Goal: Communication & Community: Answer question/provide support

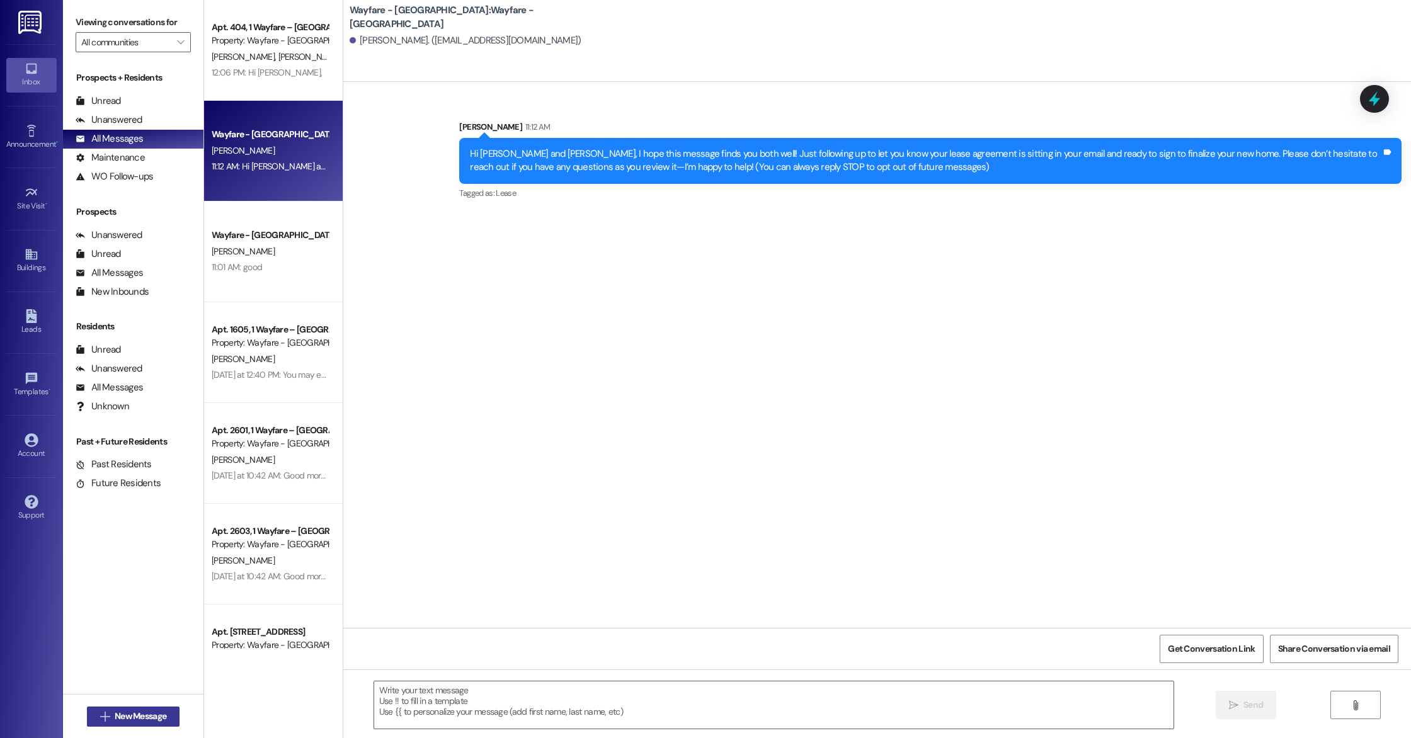
click at [123, 709] on button " New Message" at bounding box center [133, 717] width 93 height 20
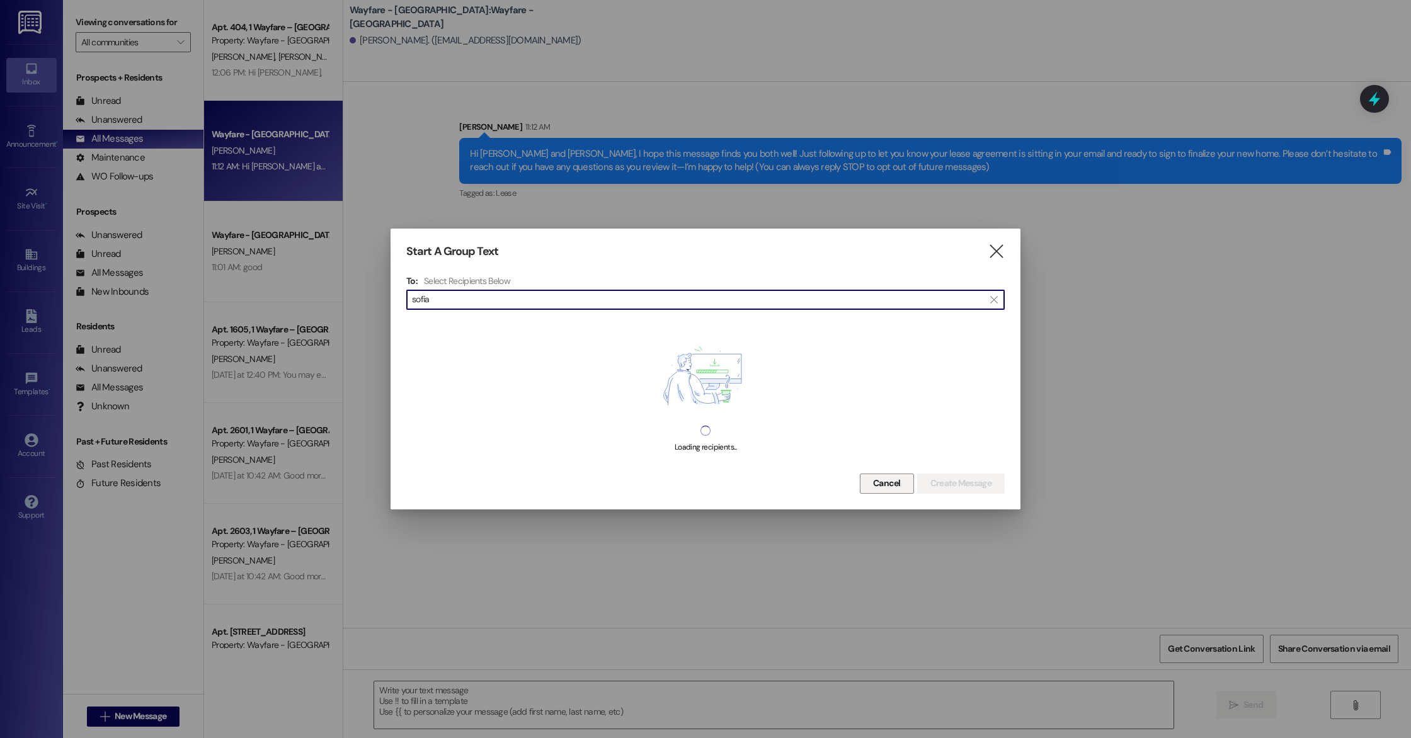
type input "sofia"
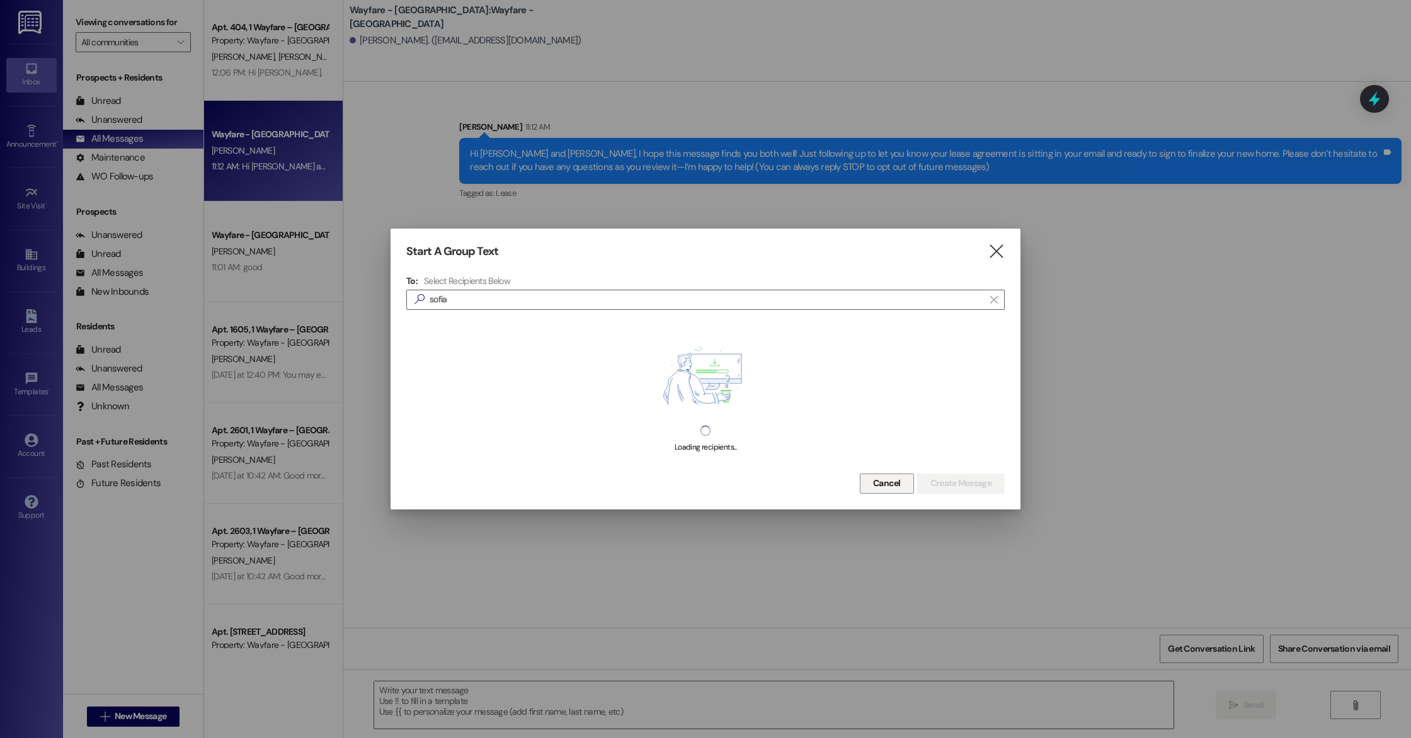
click at [873, 487] on span "Cancel" at bounding box center [887, 483] width 28 height 13
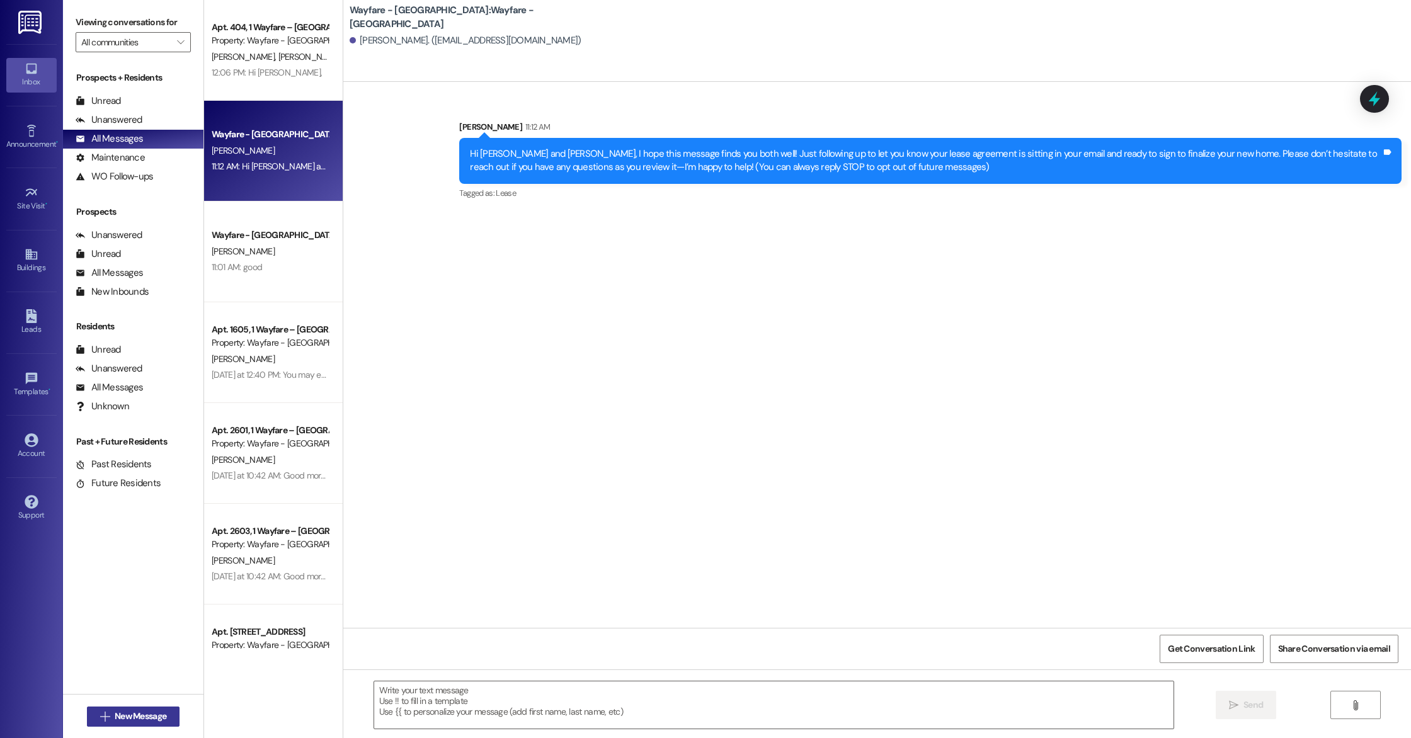
click at [157, 714] on span "New Message" at bounding box center [141, 716] width 52 height 13
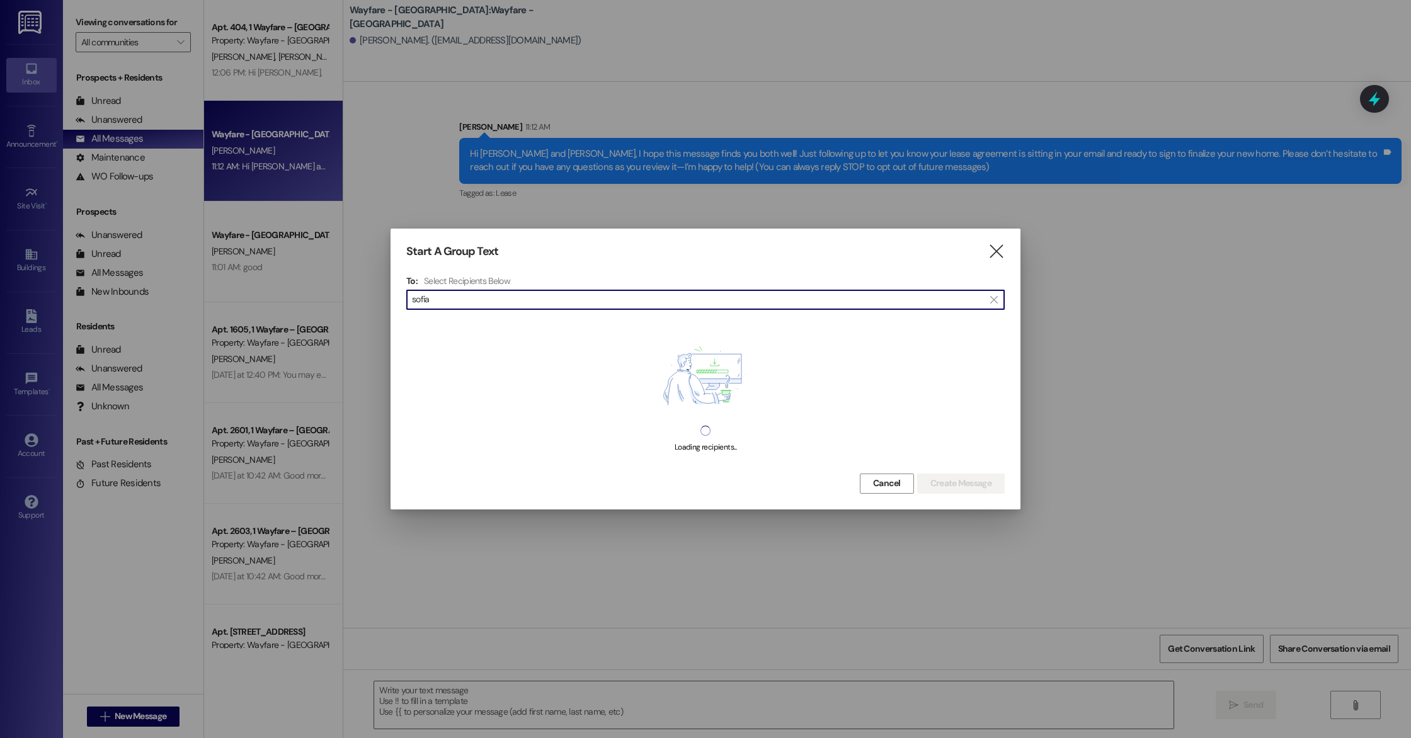
type input "sofia"
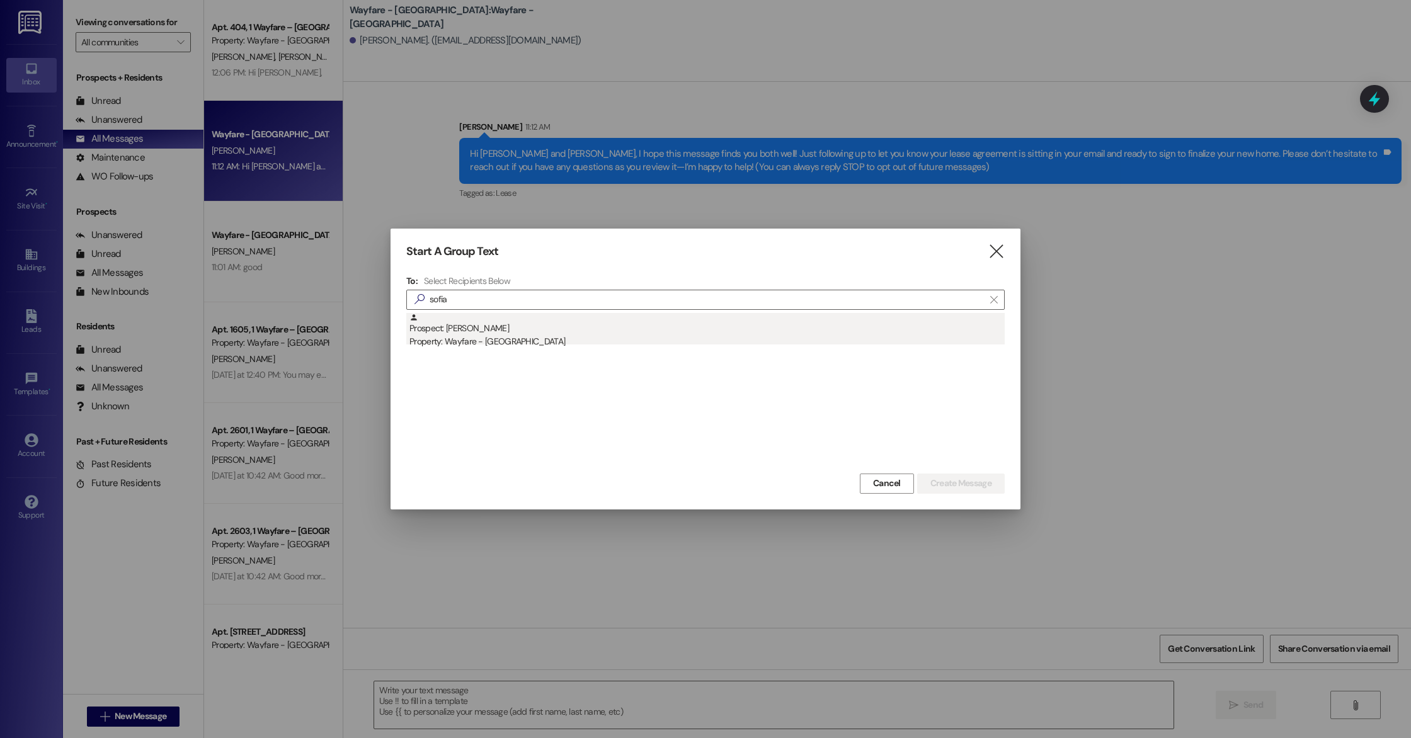
click at [442, 336] on div "Property: Wayfare - [GEOGRAPHIC_DATA]" at bounding box center [706, 341] width 595 height 13
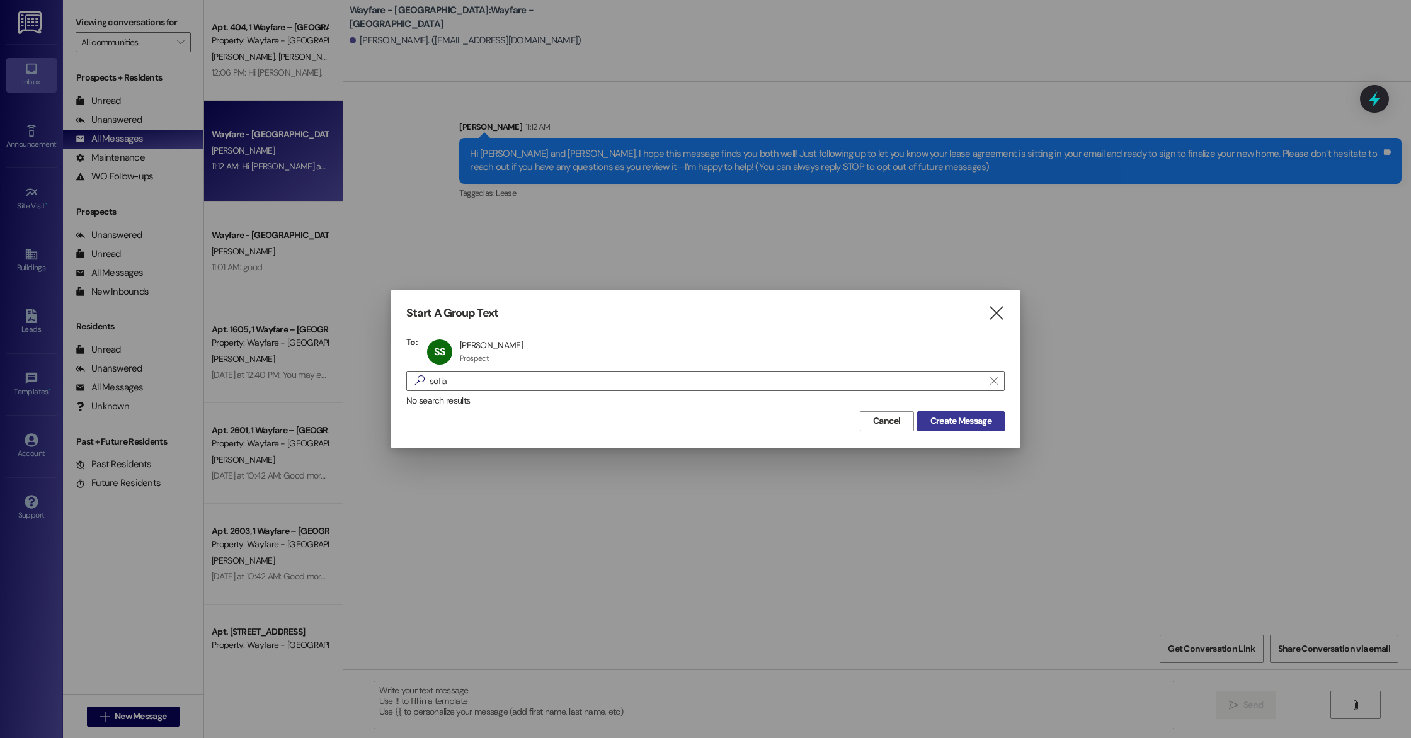
click at [963, 427] on span "Create Message" at bounding box center [960, 421] width 61 height 13
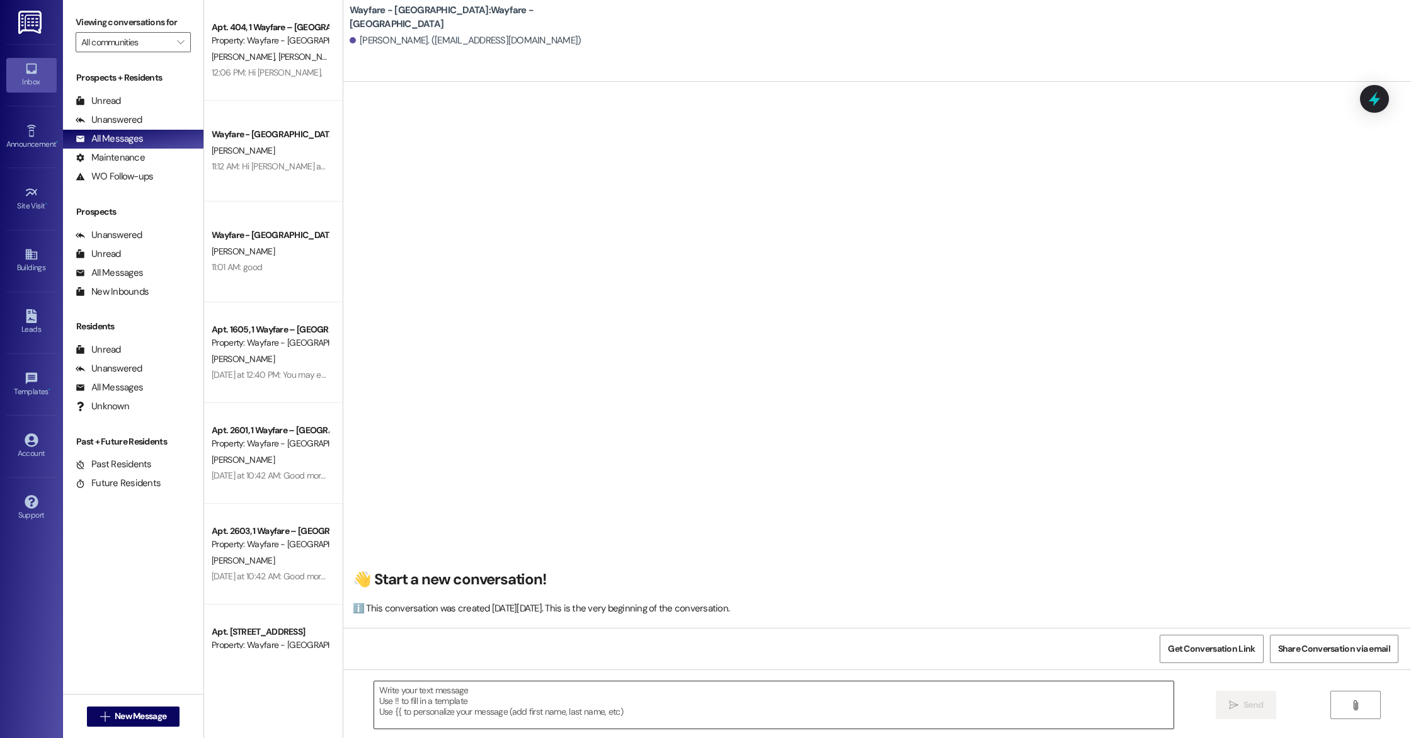
click at [442, 699] on textarea at bounding box center [773, 705] width 799 height 47
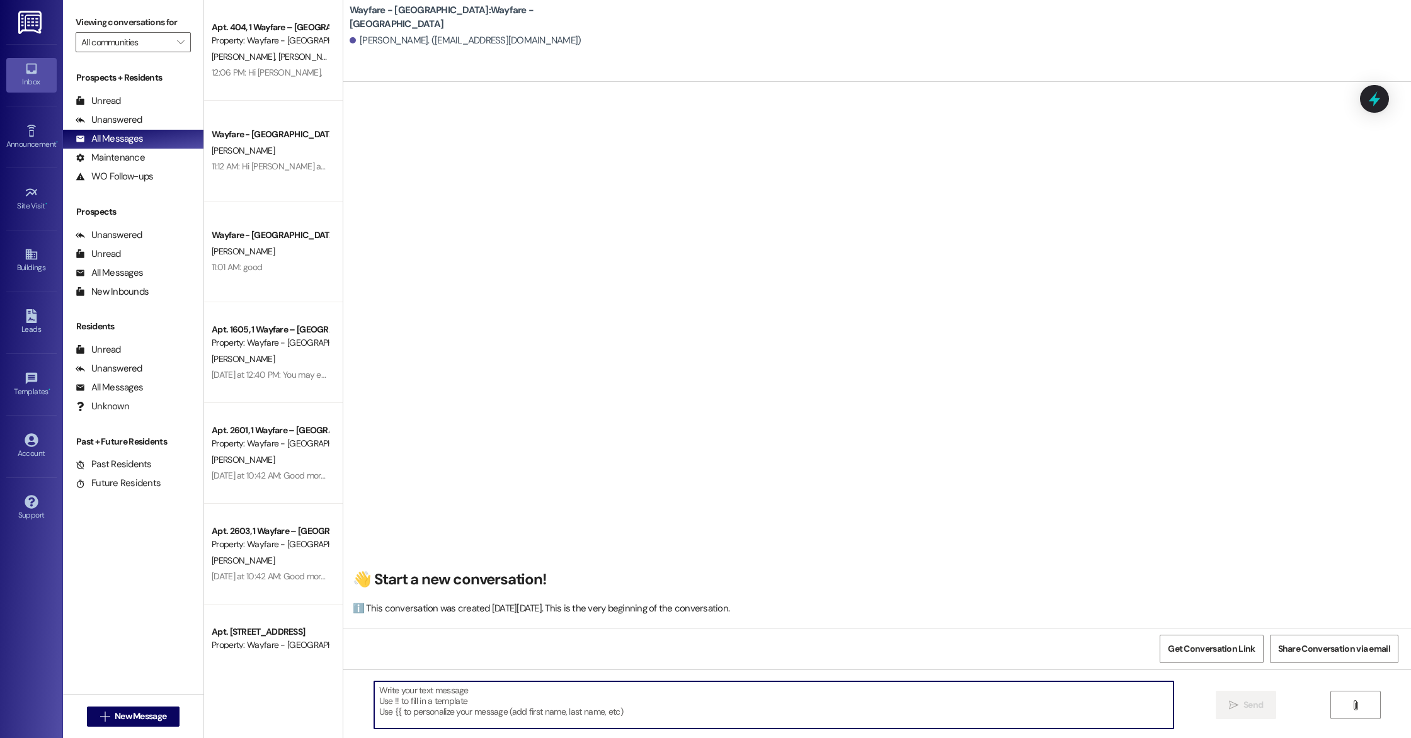
paste textarea "Hi [Client’s Name], this is [Your Name] from Wayfare Cumberland Parks. When you…"
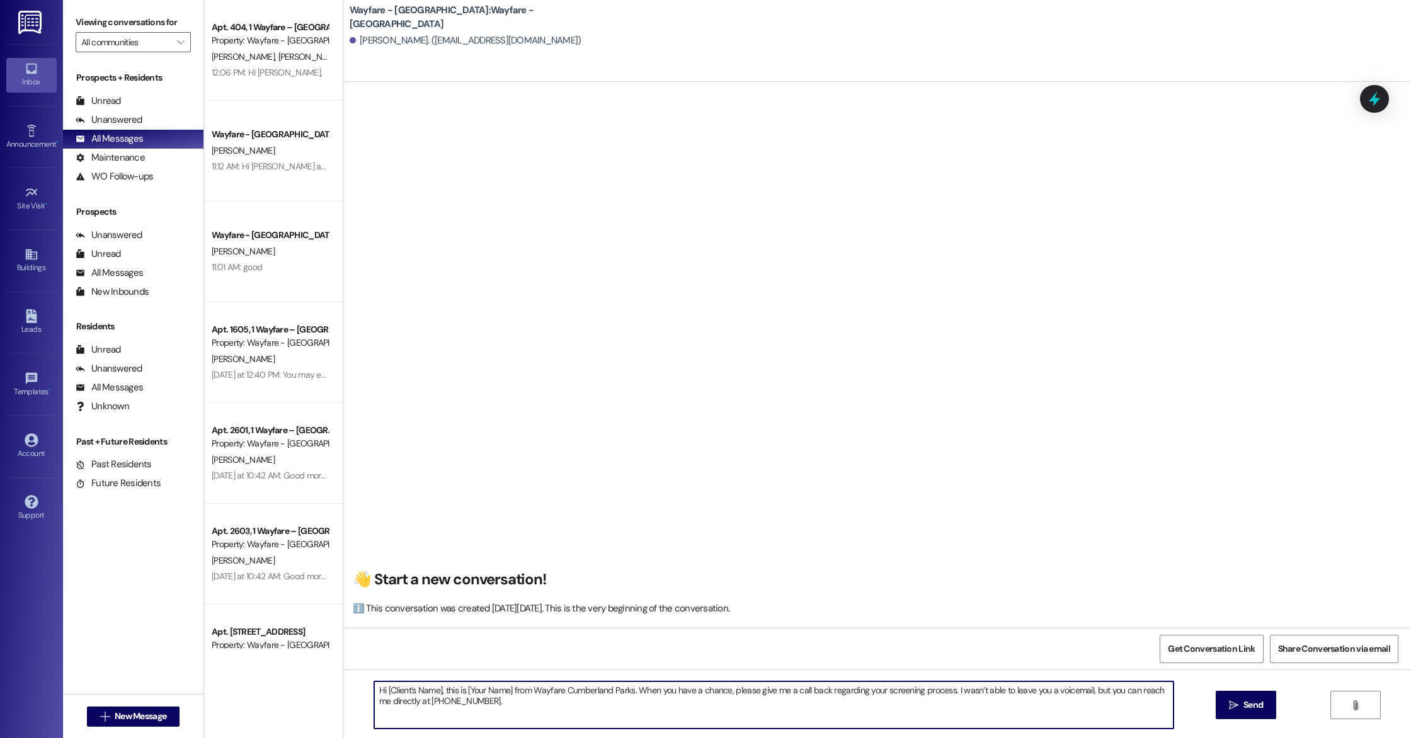
click at [433, 694] on textarea "Hi [Client’s Name], this is [Your Name] from Wayfare Cumberland Parks. When you…" at bounding box center [773, 705] width 799 height 47
drag, startPoint x: 466, startPoint y: 694, endPoint x: 430, endPoint y: 694, distance: 35.3
click at [430, 694] on textarea "Hi Sofia, this is [Your Name] from Wayfare Cumberland Parks. When you have a ch…" at bounding box center [773, 705] width 799 height 47
click at [491, 709] on textarea "Hi Sofia, this is Cindy from Wayfare Cumberland Parks. When you have a chance, …" at bounding box center [773, 705] width 799 height 47
type textarea "Hi Sofia, this is Cindy from Wayfare Cumberland Parks. When you have a chance, …"
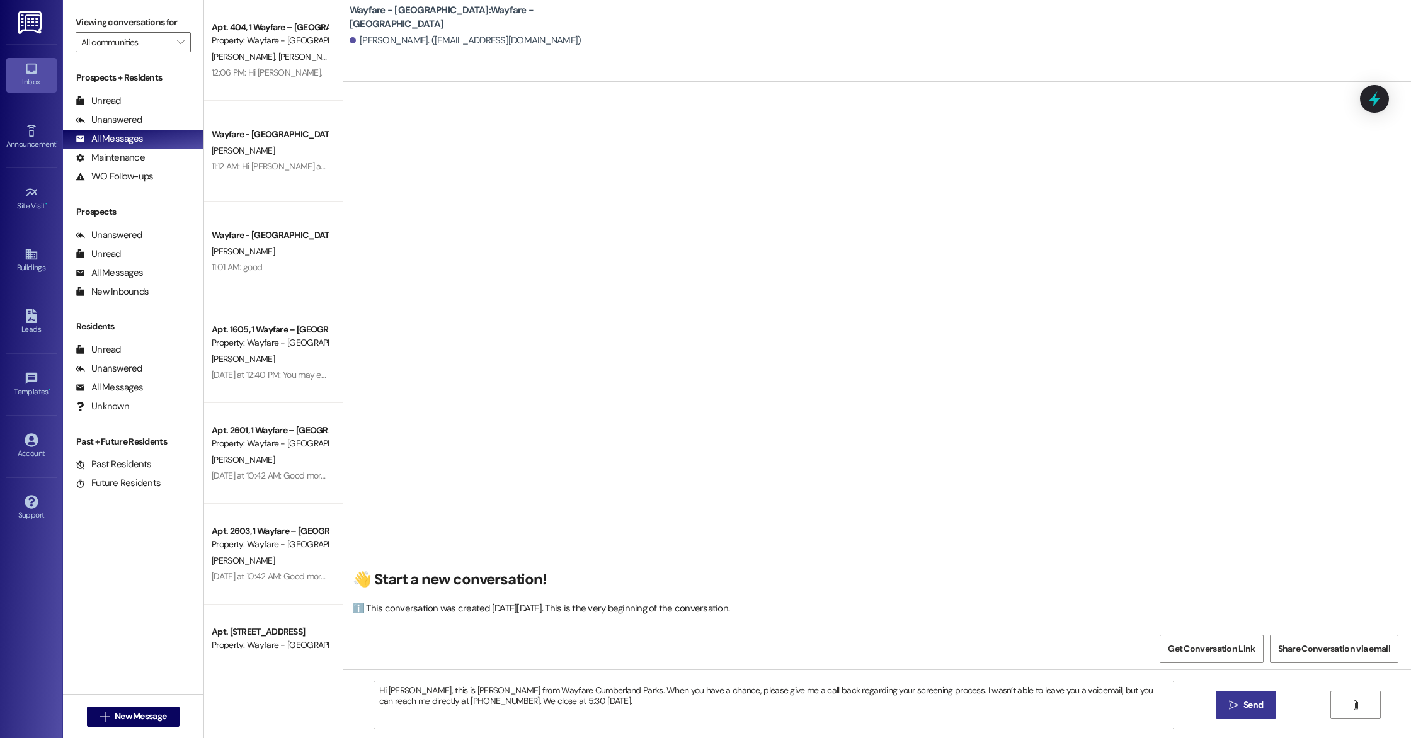
click at [1224, 707] on button " Send" at bounding box center [1246, 705] width 61 height 28
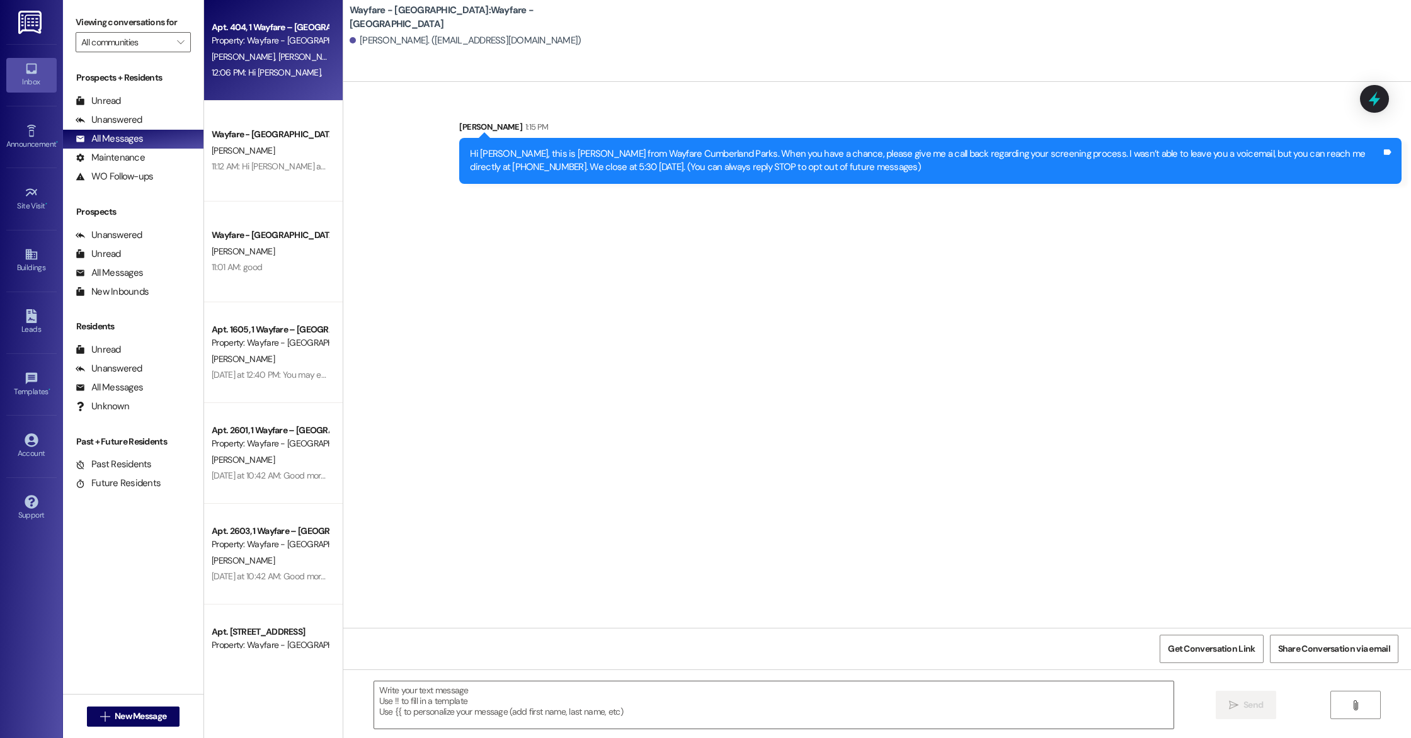
click at [285, 83] on div "Apt. 404, 1 Wayfare – Cumberland Park Property: Wayfare - Cumberland Park M. Re…" at bounding box center [273, 50] width 139 height 101
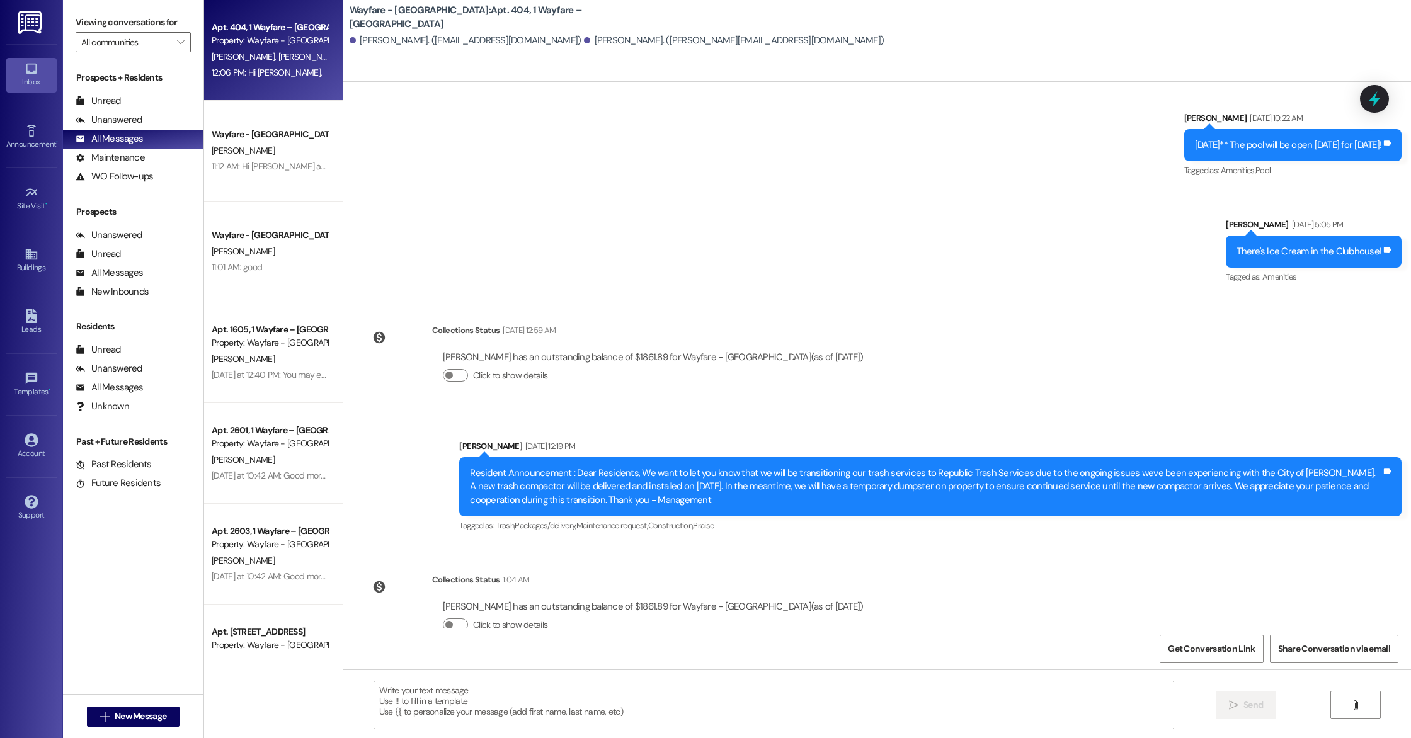
scroll to position [4638, 0]
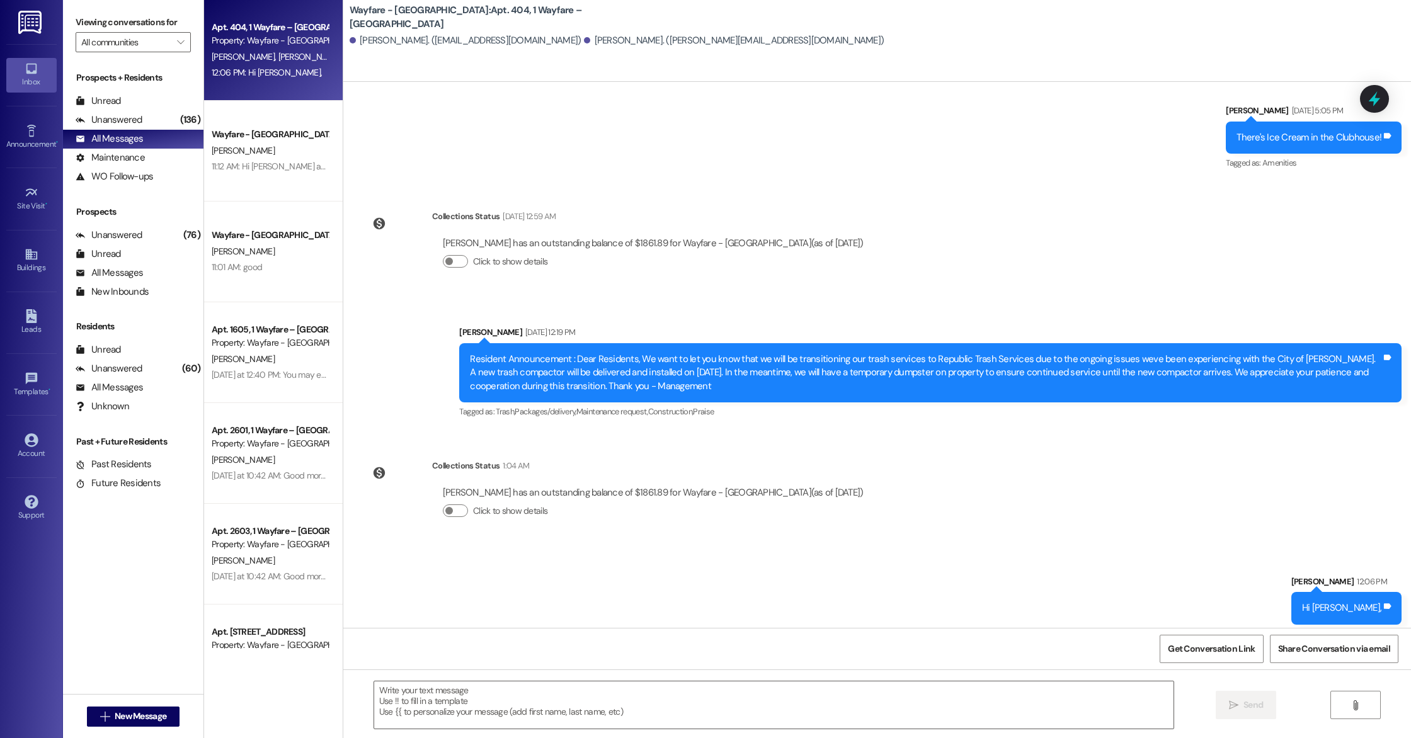
click at [278, 56] on span "[PERSON_NAME]" at bounding box center [309, 56] width 63 height 11
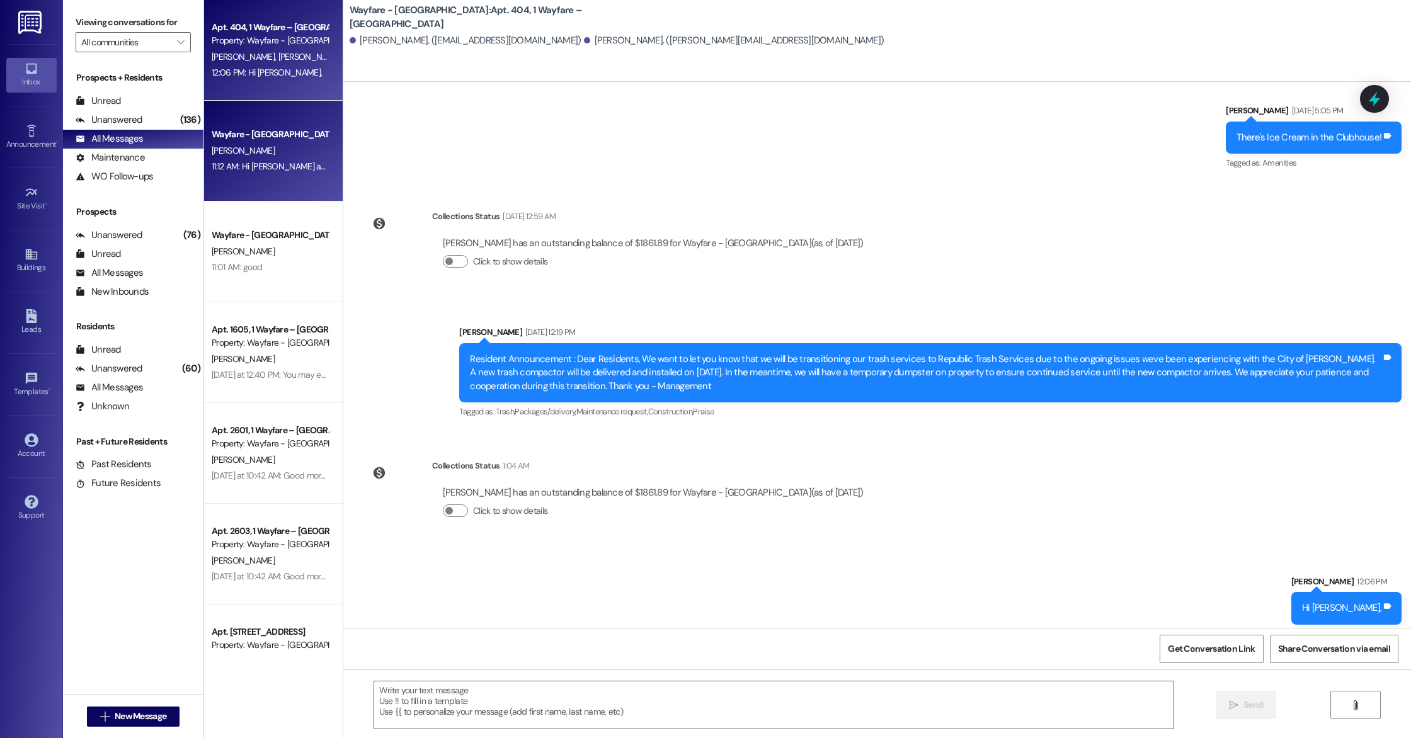
click at [243, 160] on div "11:12 AM: Hi Sean and Callie, I hope this message finds you both well! Just fol…" at bounding box center [269, 167] width 119 height 16
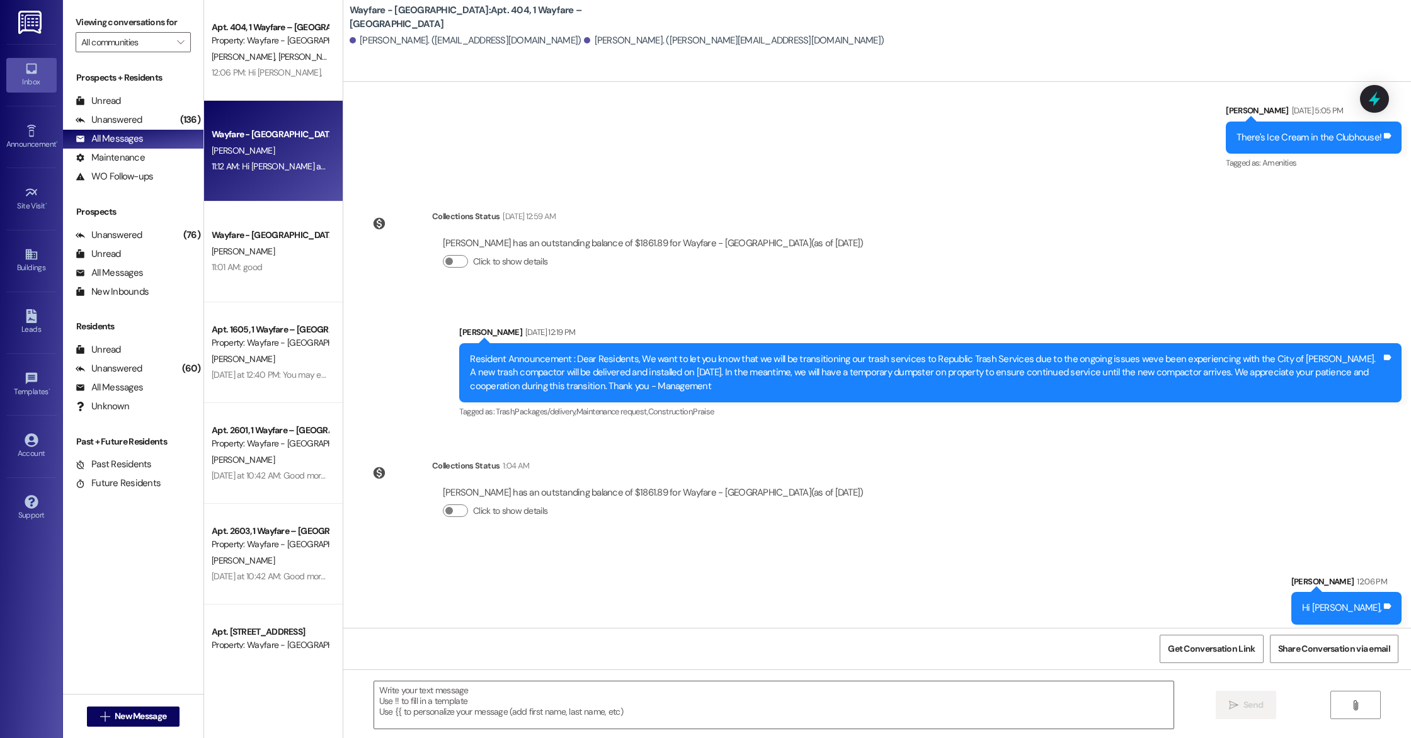
scroll to position [0, 0]
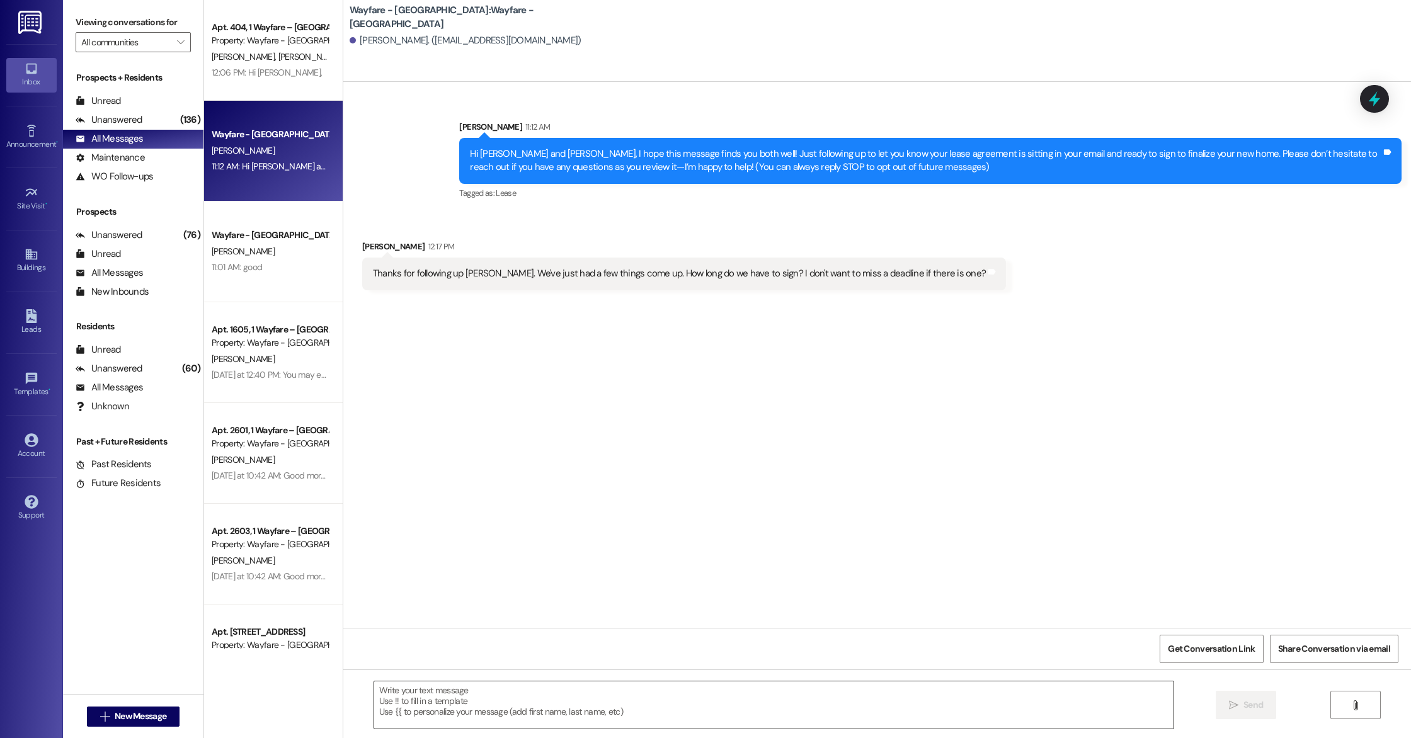
click at [454, 709] on textarea at bounding box center [773, 705] width 799 height 47
drag, startPoint x: 364, startPoint y: 274, endPoint x: 995, endPoint y: 307, distance: 632.1
click at [995, 307] on div "Sent via SMS Cindy Alvarez 11:12 AM Hi Sean and Callie, I hope this message fin…" at bounding box center [877, 355] width 1068 height 546
copy div "Thanks for following up Cindy. We've just had a few things come up. How long do…"
click at [565, 696] on textarea at bounding box center [773, 705] width 799 height 47
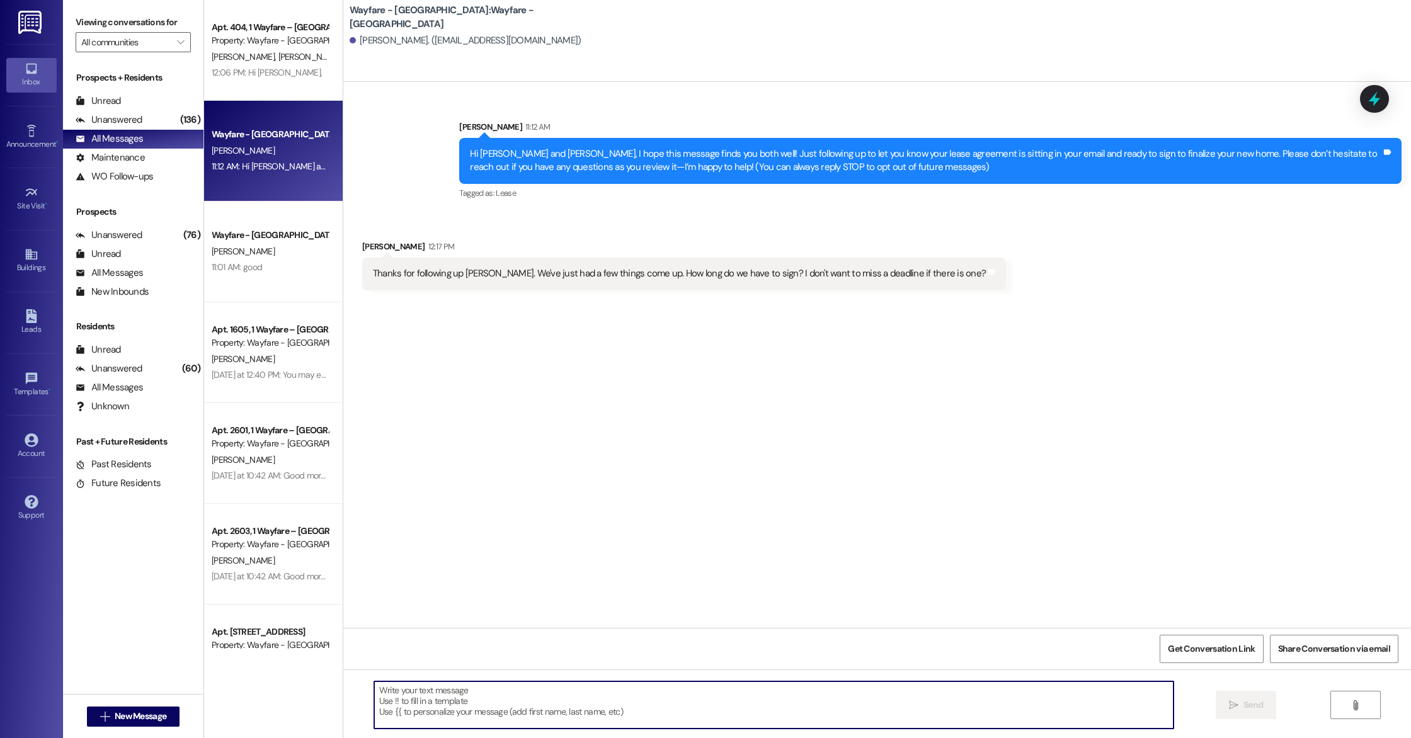
paste textarea "Hi [Name], I completely understand—thank you for letting me know! While we usua…"
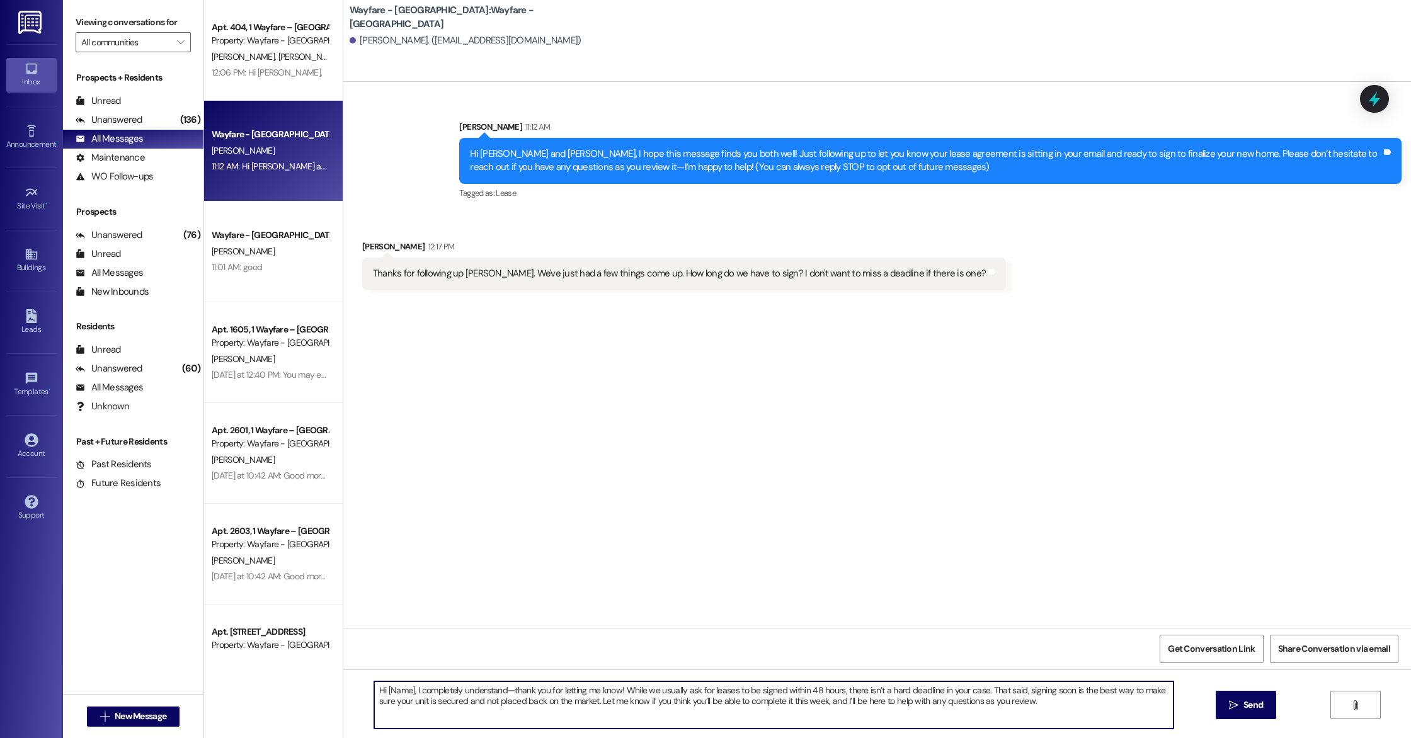
click at [406, 692] on textarea "Hi [Name], I completely understand—thank you for letting me know! While we usua…" at bounding box center [773, 705] width 799 height 47
click at [978, 723] on textarea "I completely understand—thank you for letting me know! While we usually ask for…" at bounding box center [773, 705] width 799 height 47
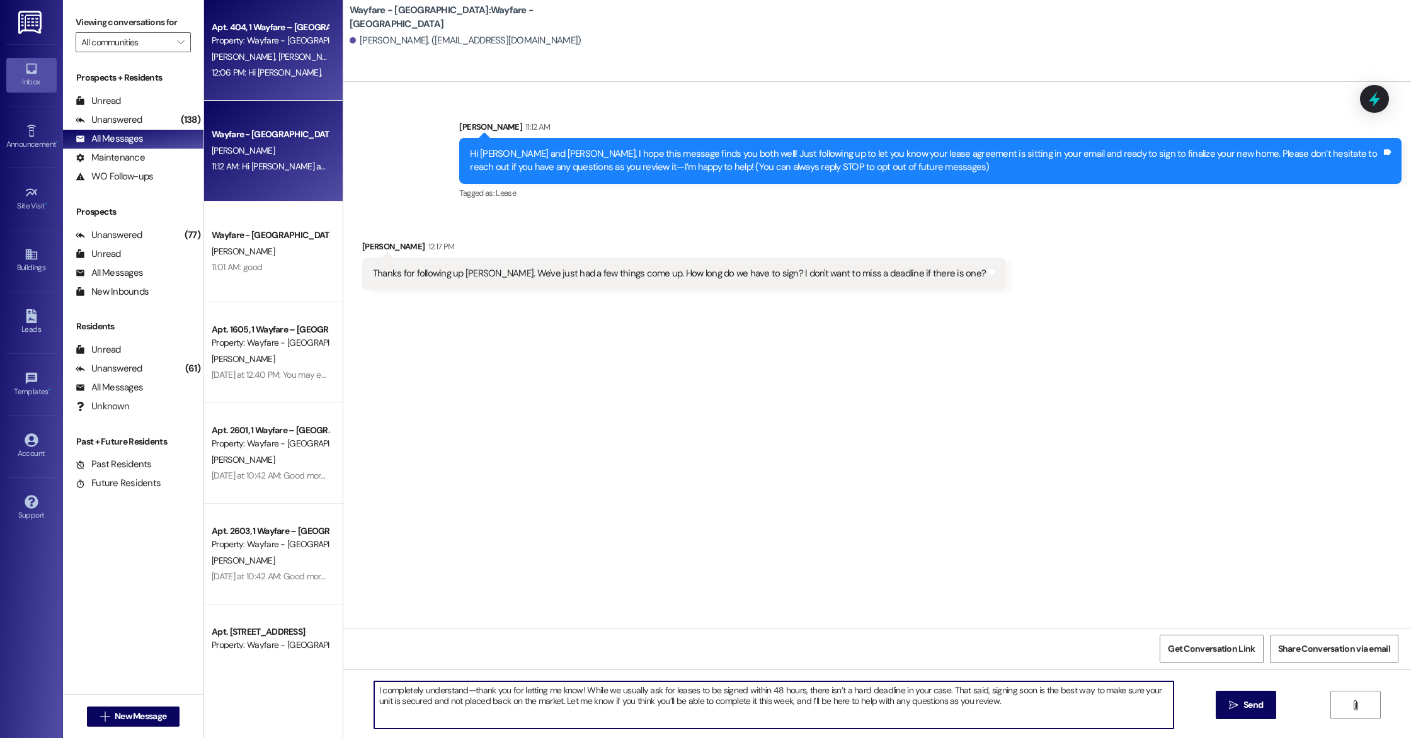
type textarea "I completely understand—thank you for letting me know! While we usually ask for…"
click at [269, 27] on div "Apt. 404, 1 Wayfare – [GEOGRAPHIC_DATA]" at bounding box center [270, 27] width 117 height 13
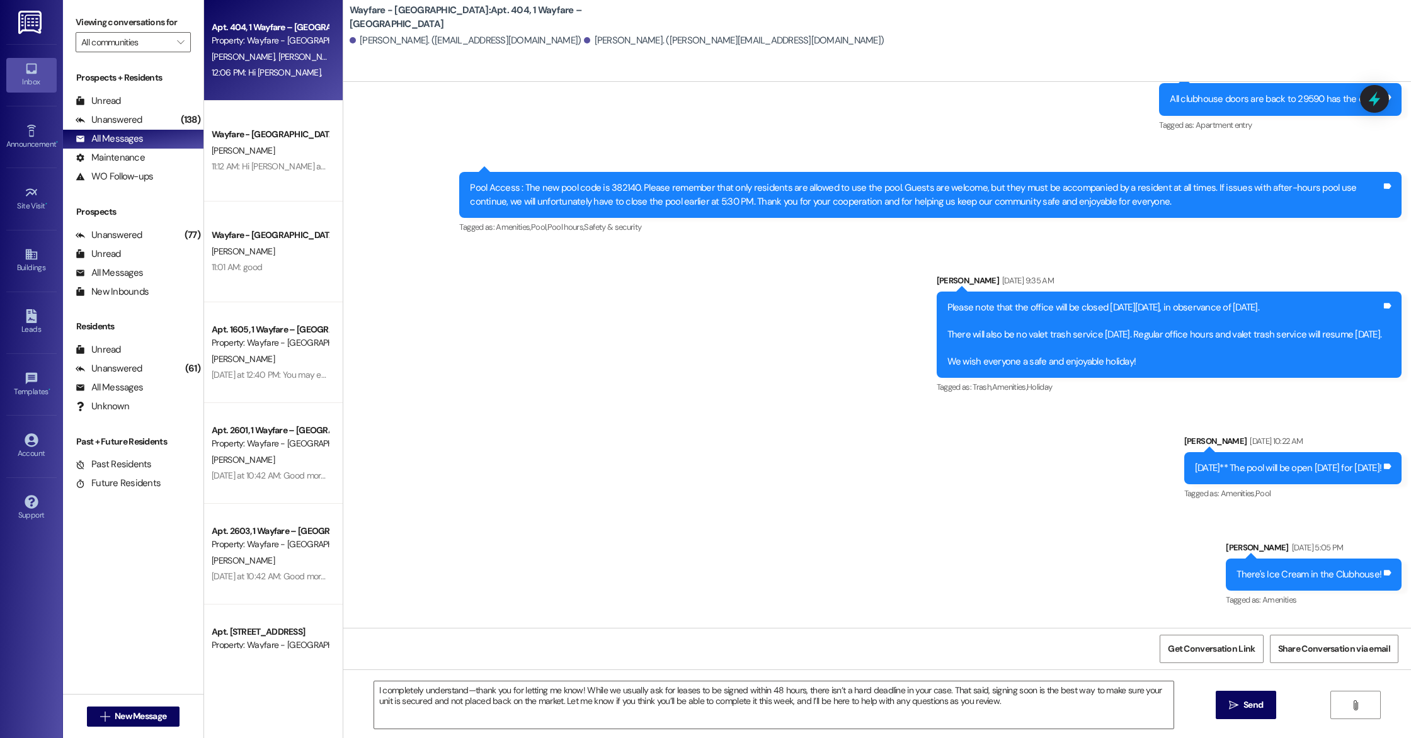
scroll to position [4197, 0]
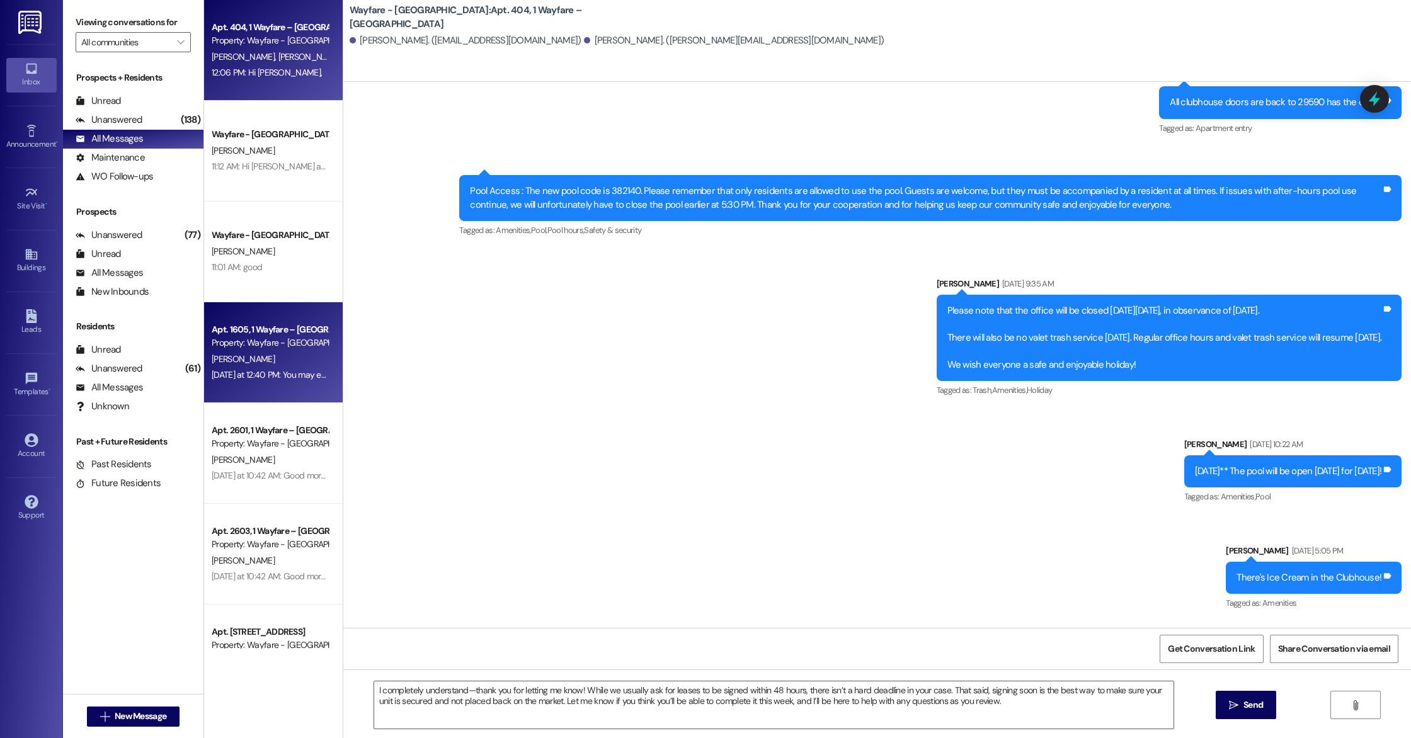
click at [244, 328] on div "Apt. 1605, 1 Wayfare – [GEOGRAPHIC_DATA]" at bounding box center [270, 329] width 117 height 13
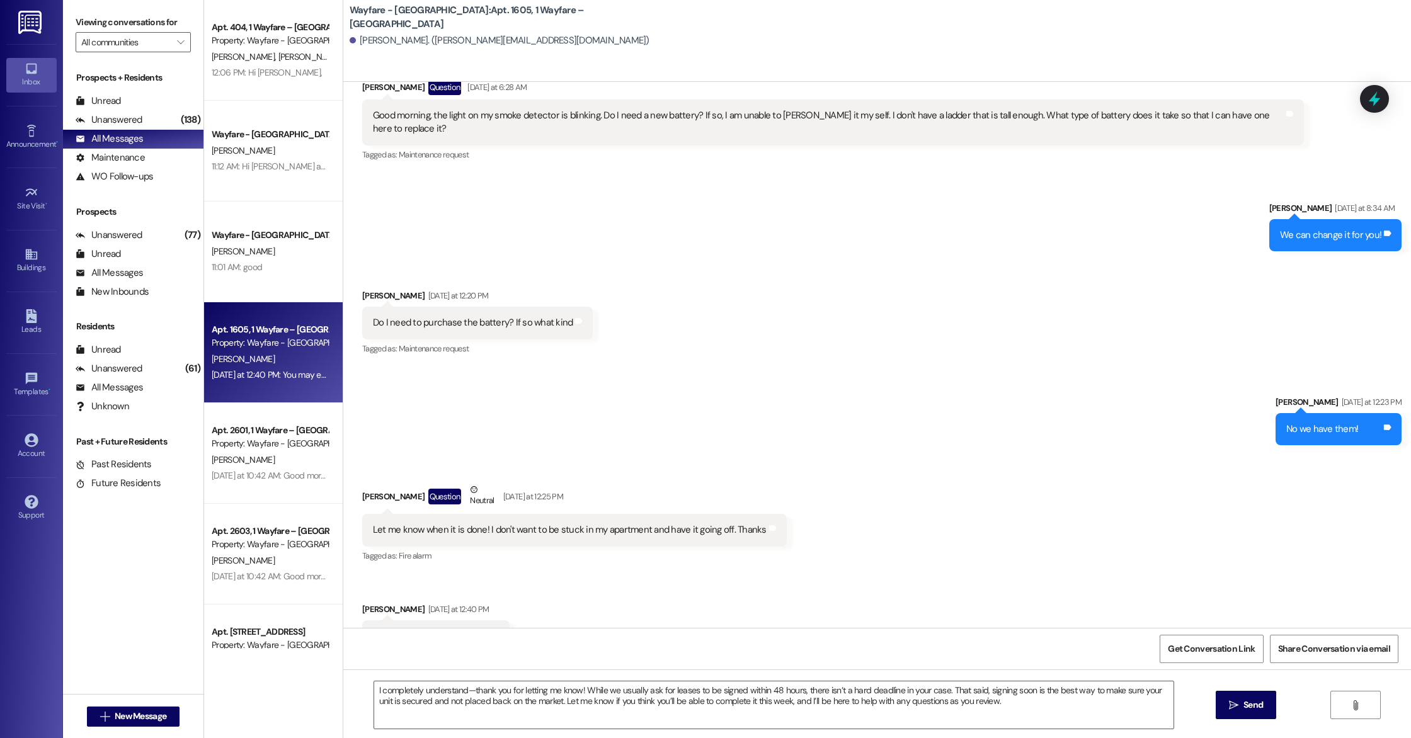
scroll to position [9205, 0]
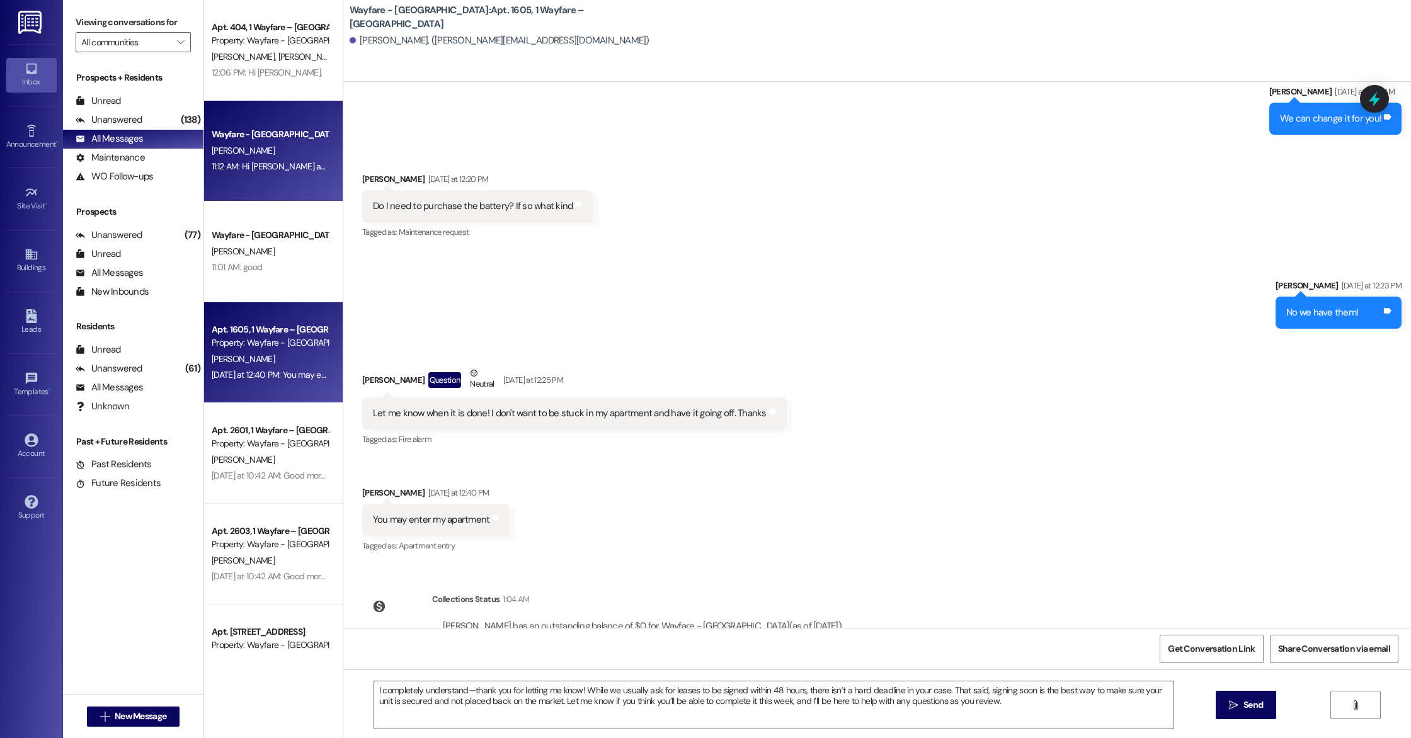
click at [224, 124] on div "Wayfare - Cumberland Park Prospect S. Gibson 11:12 AM: Hi Sean and Callie, I ho…" at bounding box center [273, 151] width 139 height 101
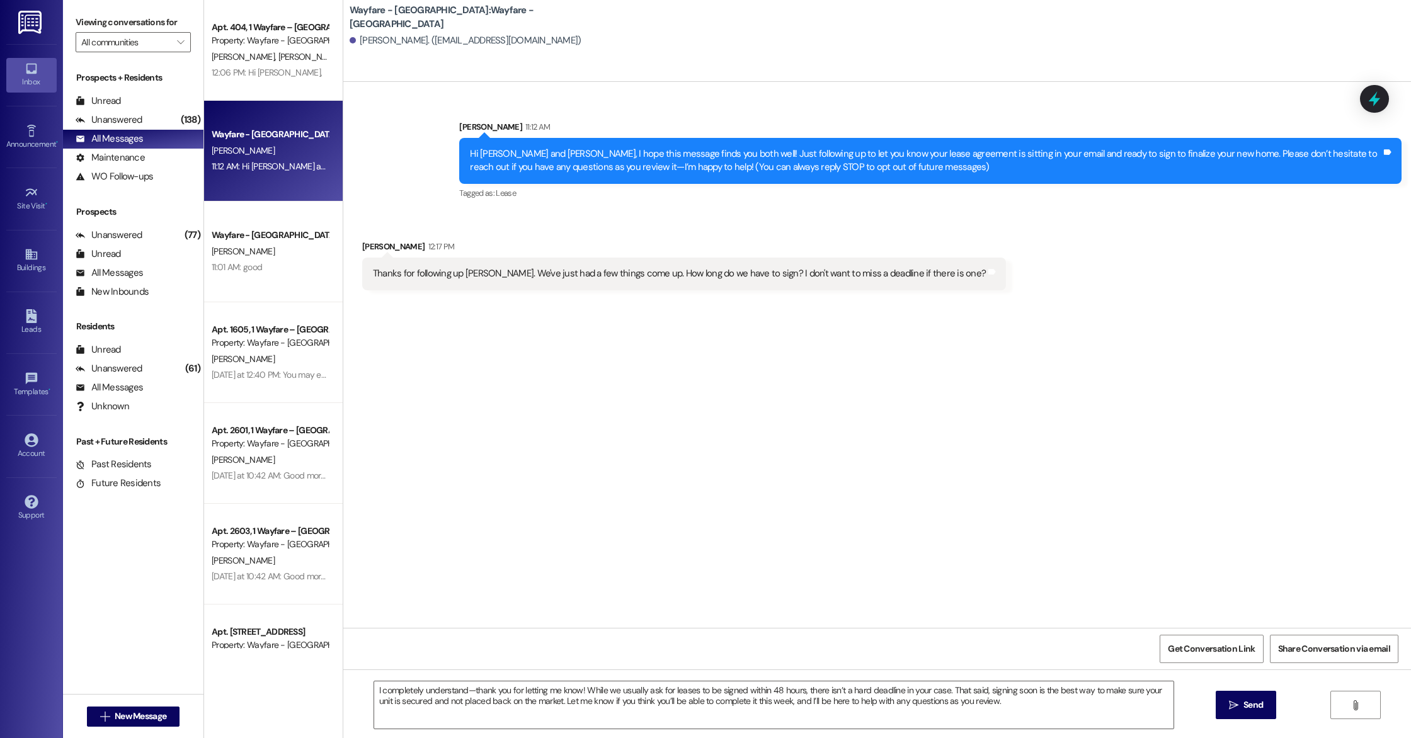
scroll to position [0, 0]
click at [1229, 702] on icon "" at bounding box center [1233, 706] width 9 height 10
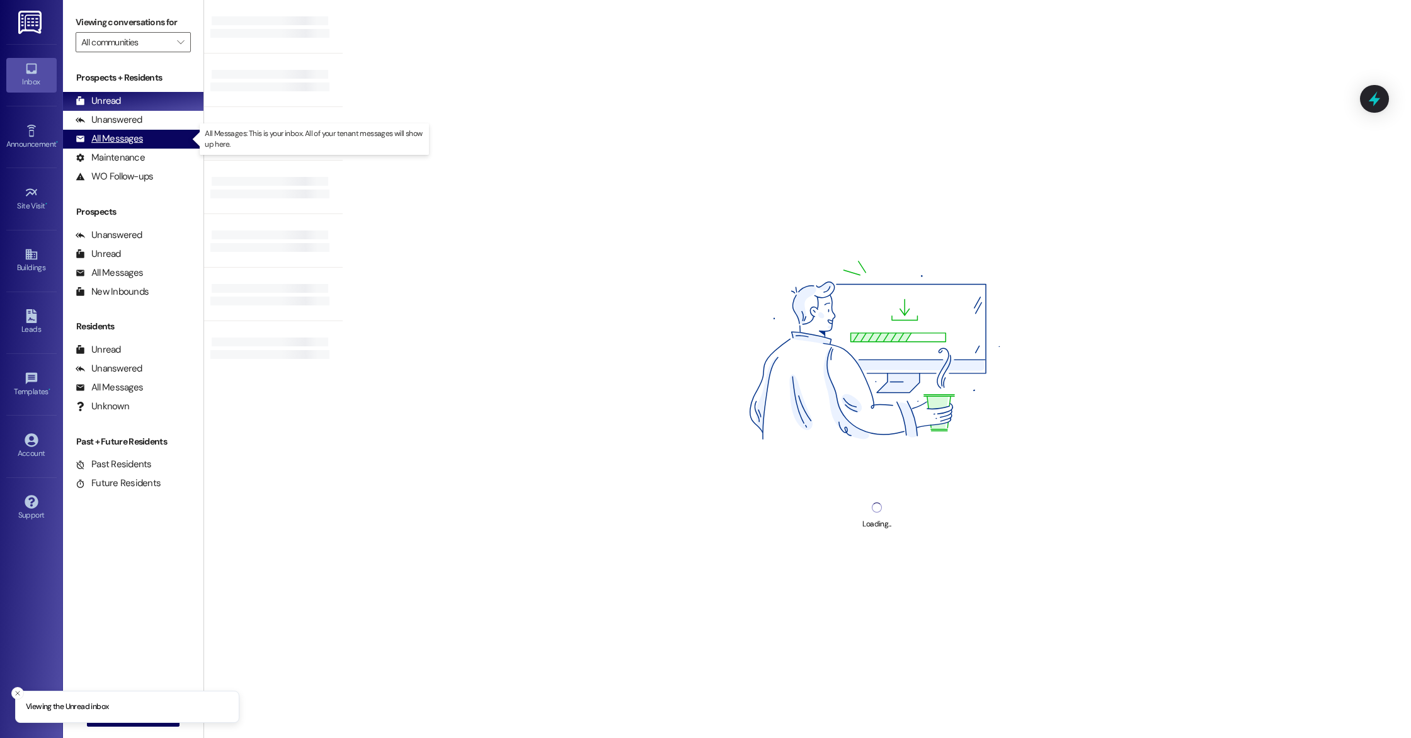
click at [121, 142] on div "All Messages" at bounding box center [109, 138] width 67 height 13
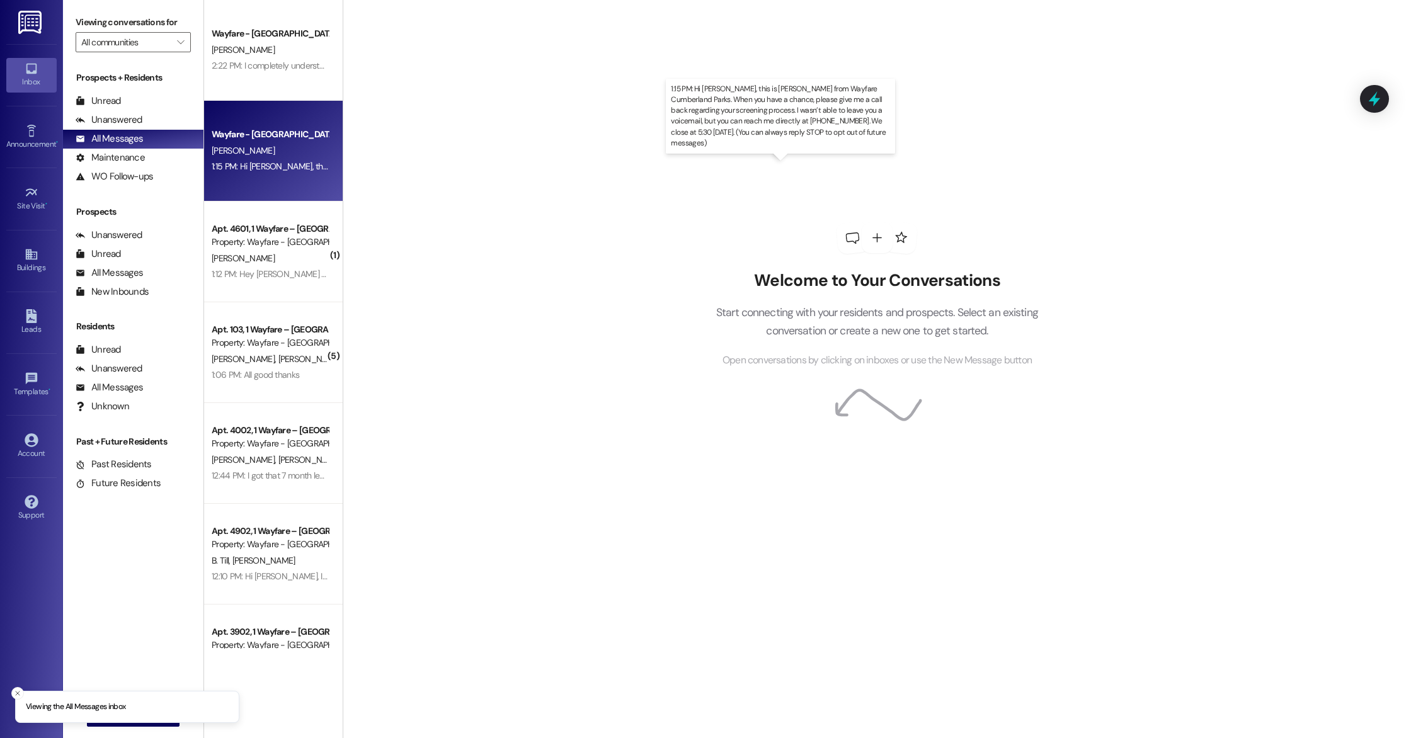
click at [285, 164] on div "1:15 PM: Hi Sofia, this is Cindy from Wayfare Cumberland Parks. When you have a…" at bounding box center [849, 166] width 1275 height 11
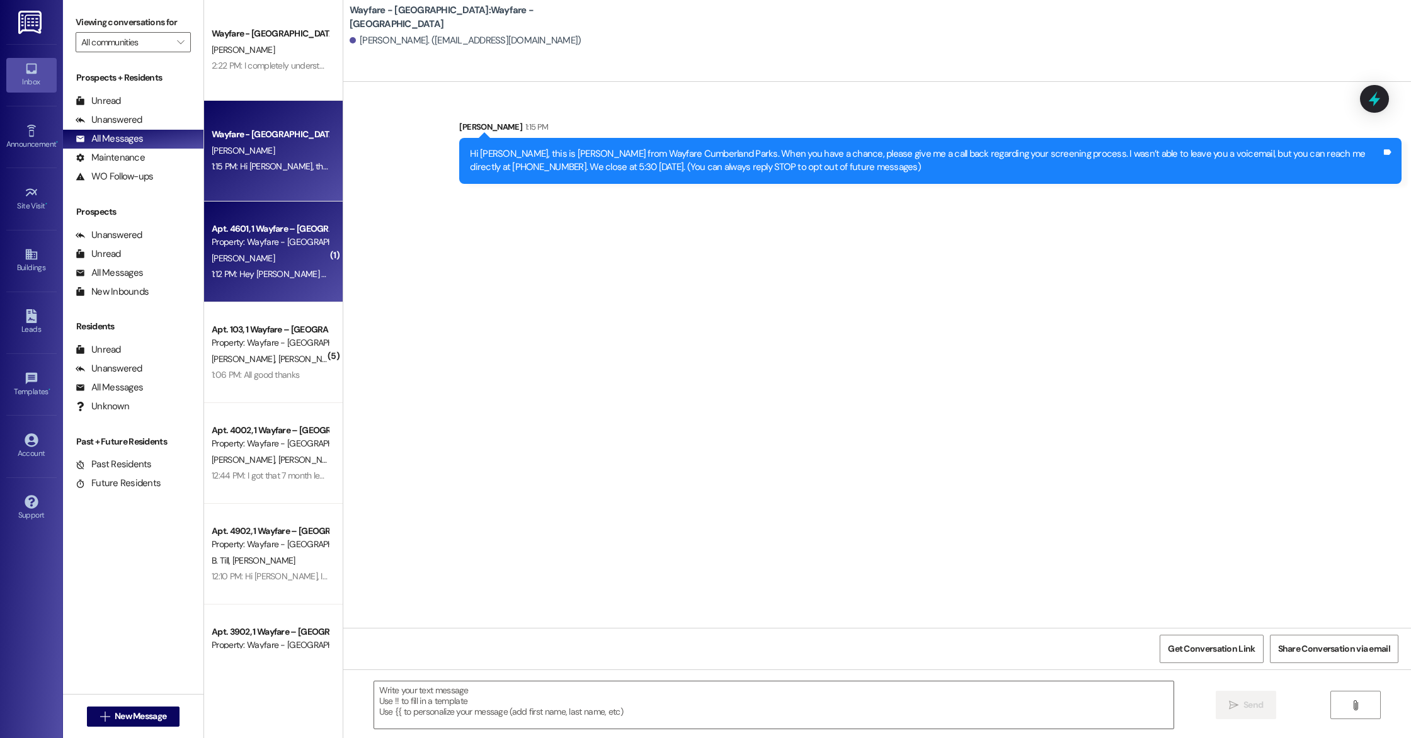
click at [285, 246] on div "Property: Wayfare - [GEOGRAPHIC_DATA]" at bounding box center [270, 242] width 117 height 13
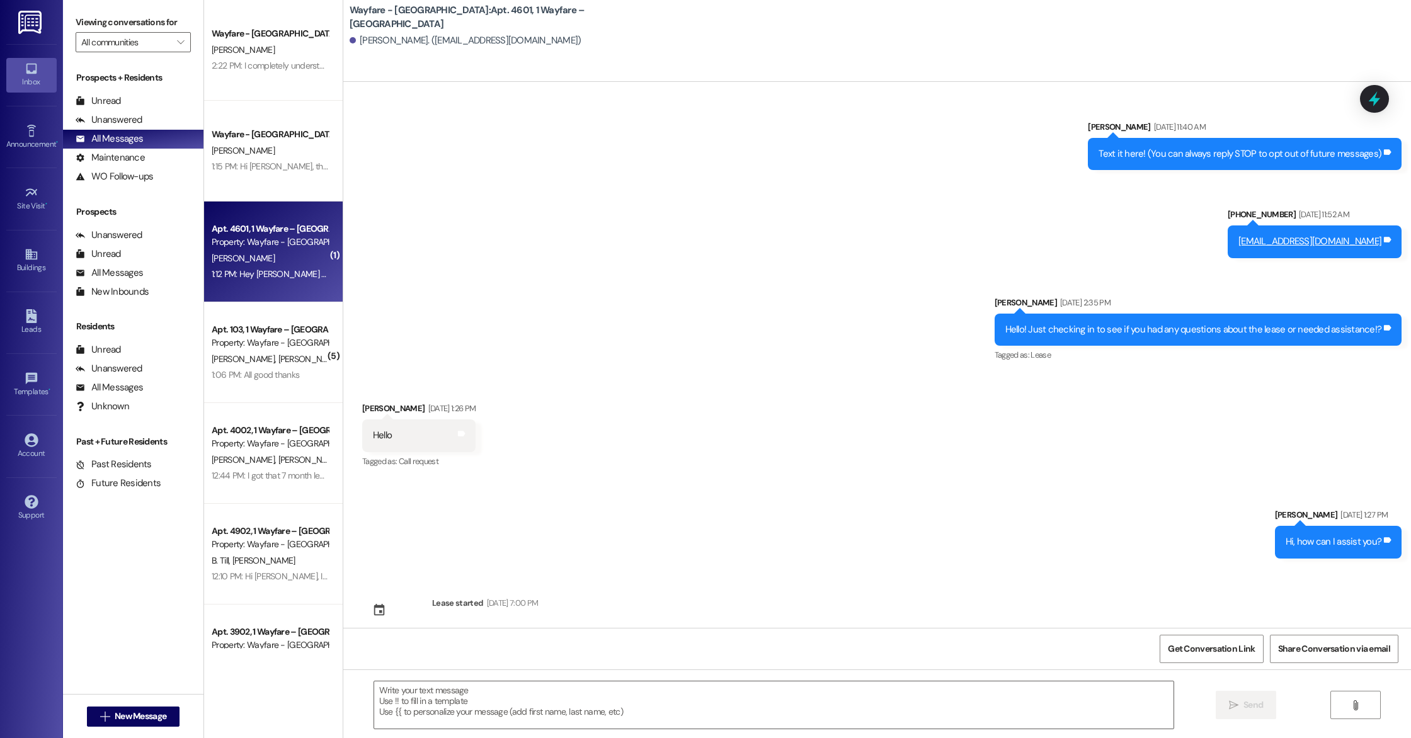
scroll to position [10058, 0]
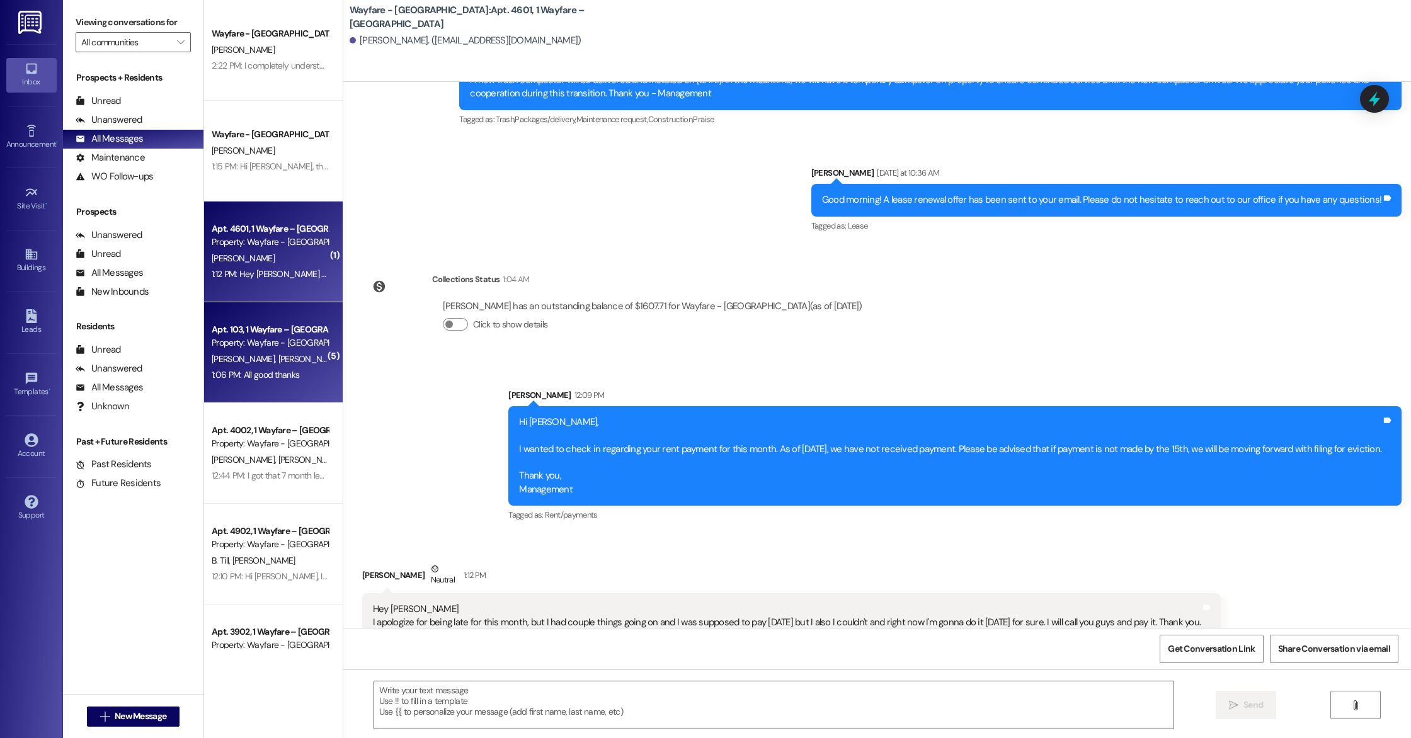
click at [226, 382] on div "1:06 PM: All good thanks 1:06 PM: All good thanks" at bounding box center [269, 375] width 119 height 16
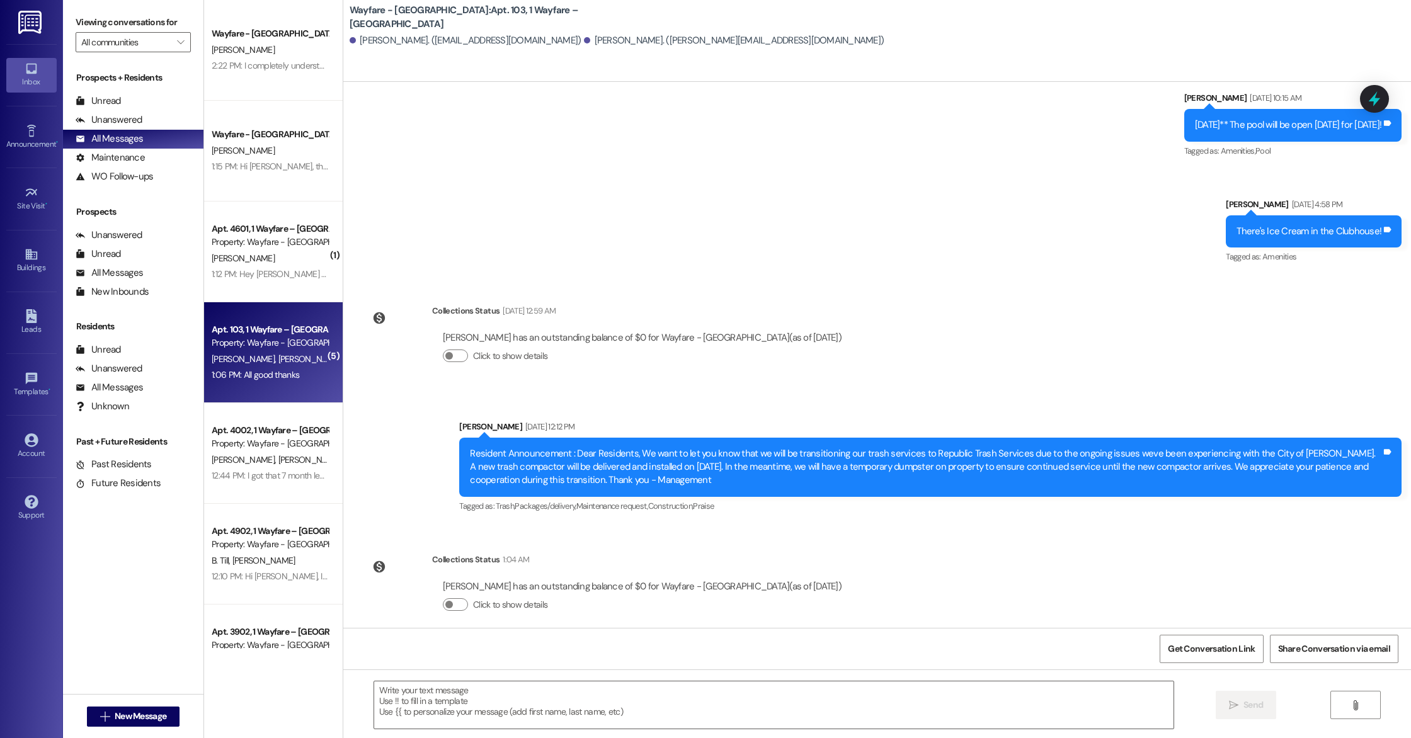
scroll to position [9578, 0]
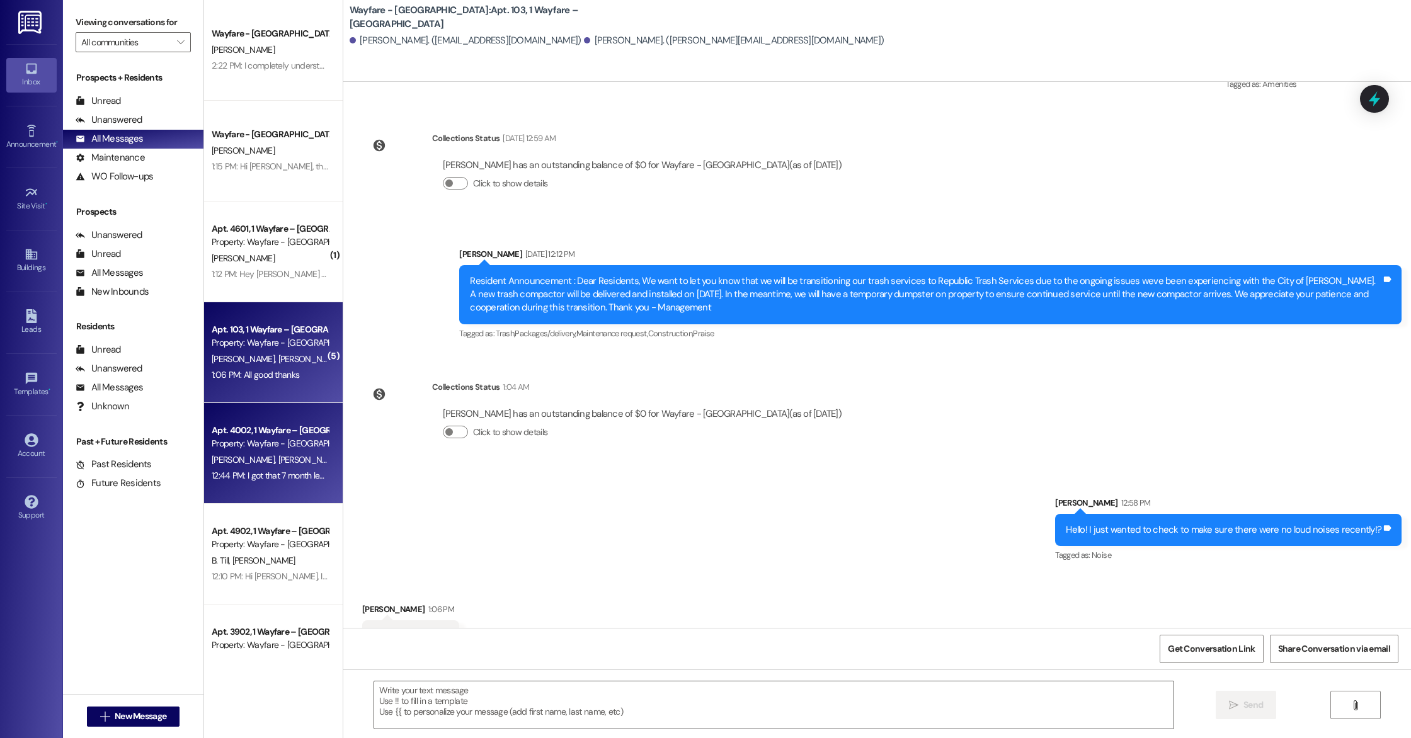
click at [226, 471] on div "12:44 PM: I got that 7 month lease out. If you could get that signed ASAP as yo…" at bounding box center [428, 475] width 433 height 11
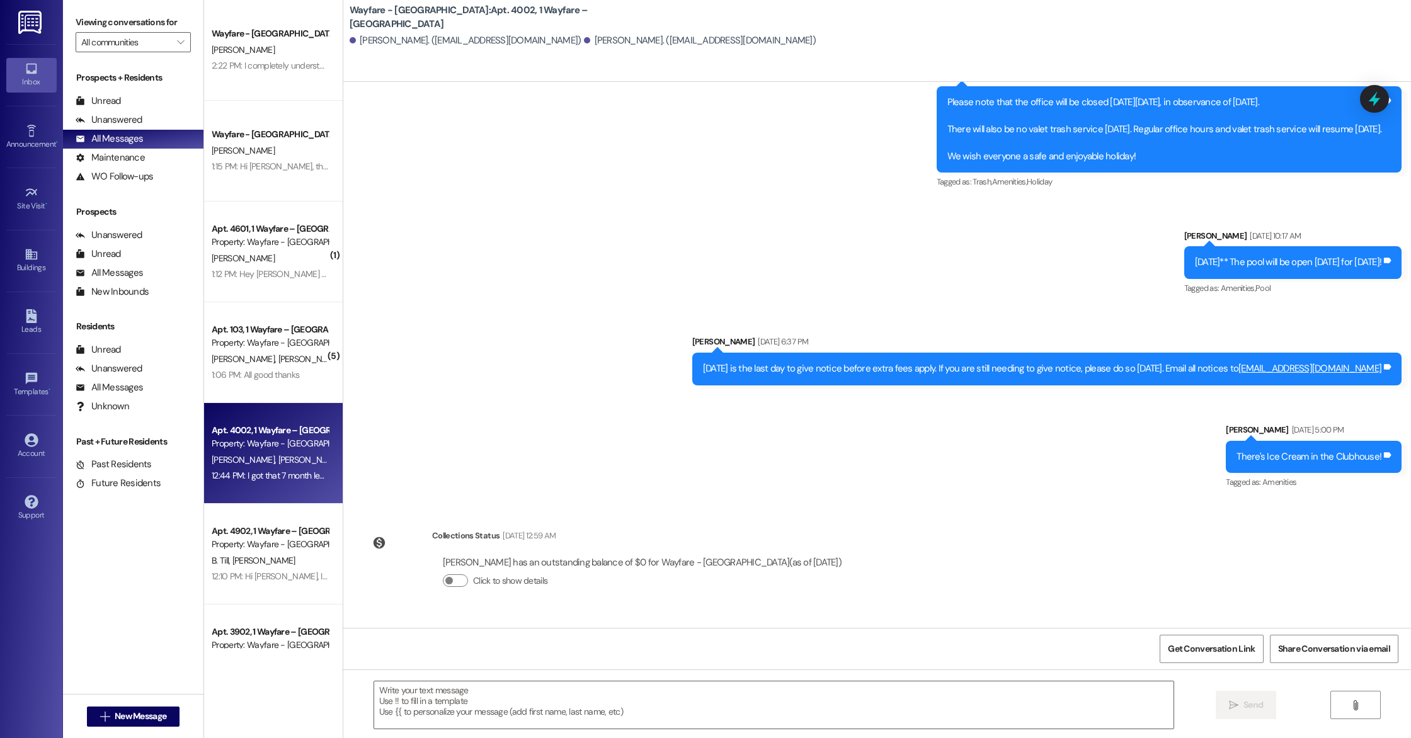
scroll to position [4146, 0]
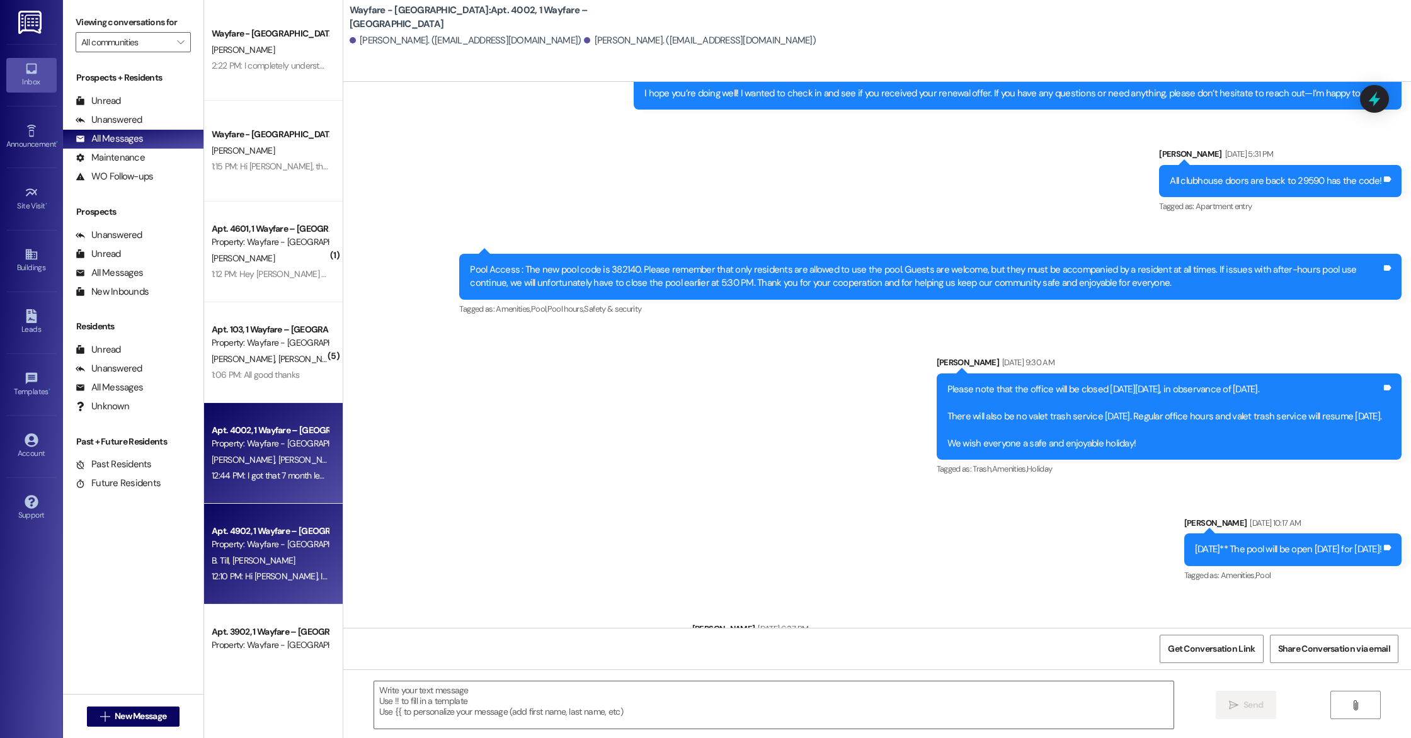
click at [263, 543] on div "Property: Wayfare - [GEOGRAPHIC_DATA]" at bounding box center [270, 544] width 117 height 13
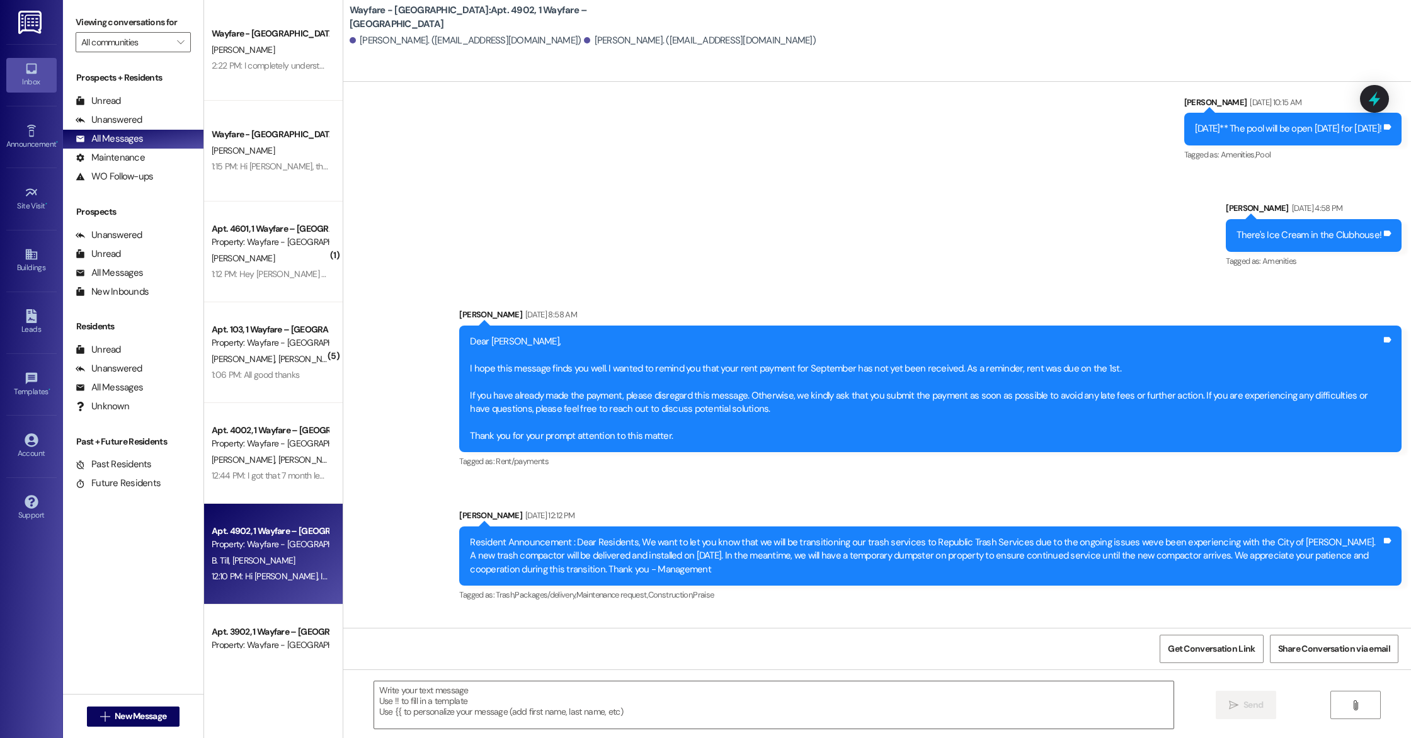
scroll to position [4410, 0]
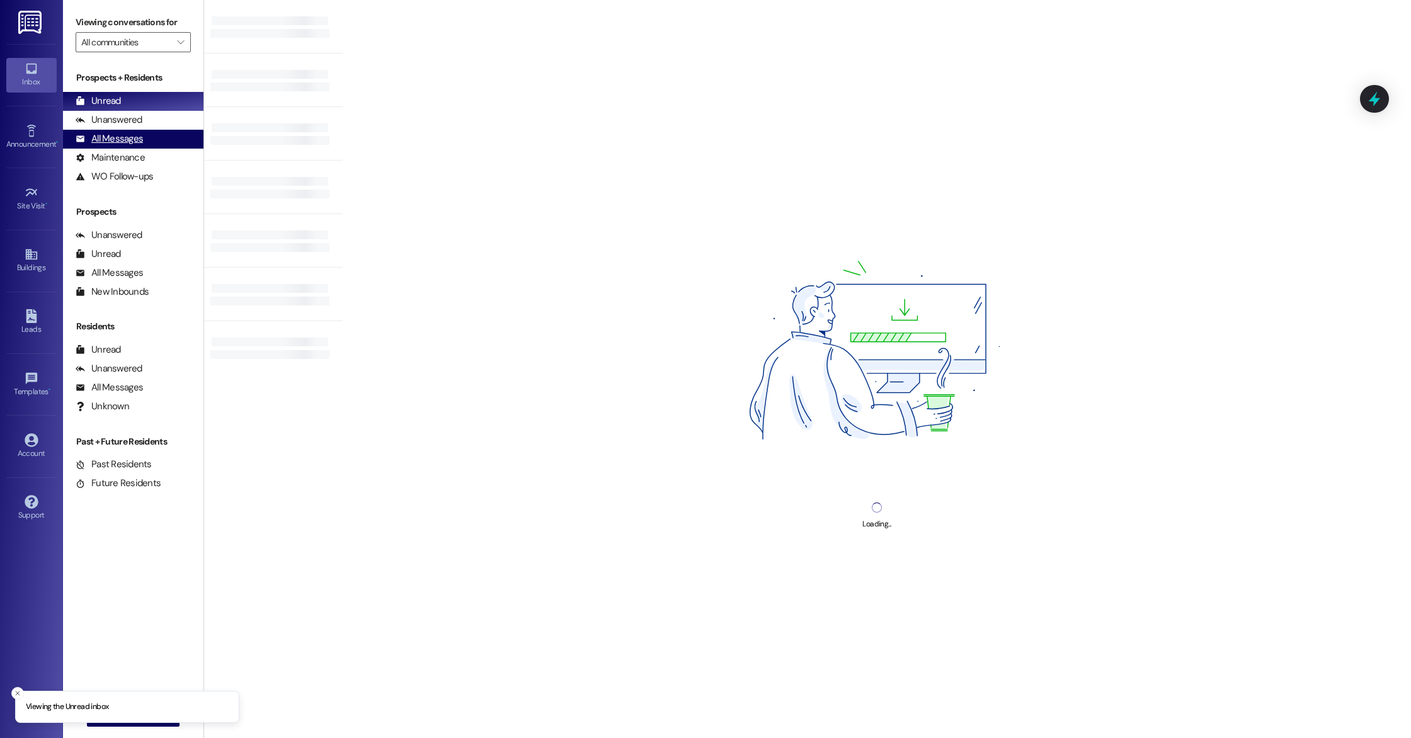
click at [124, 143] on div "All Messages" at bounding box center [109, 138] width 67 height 13
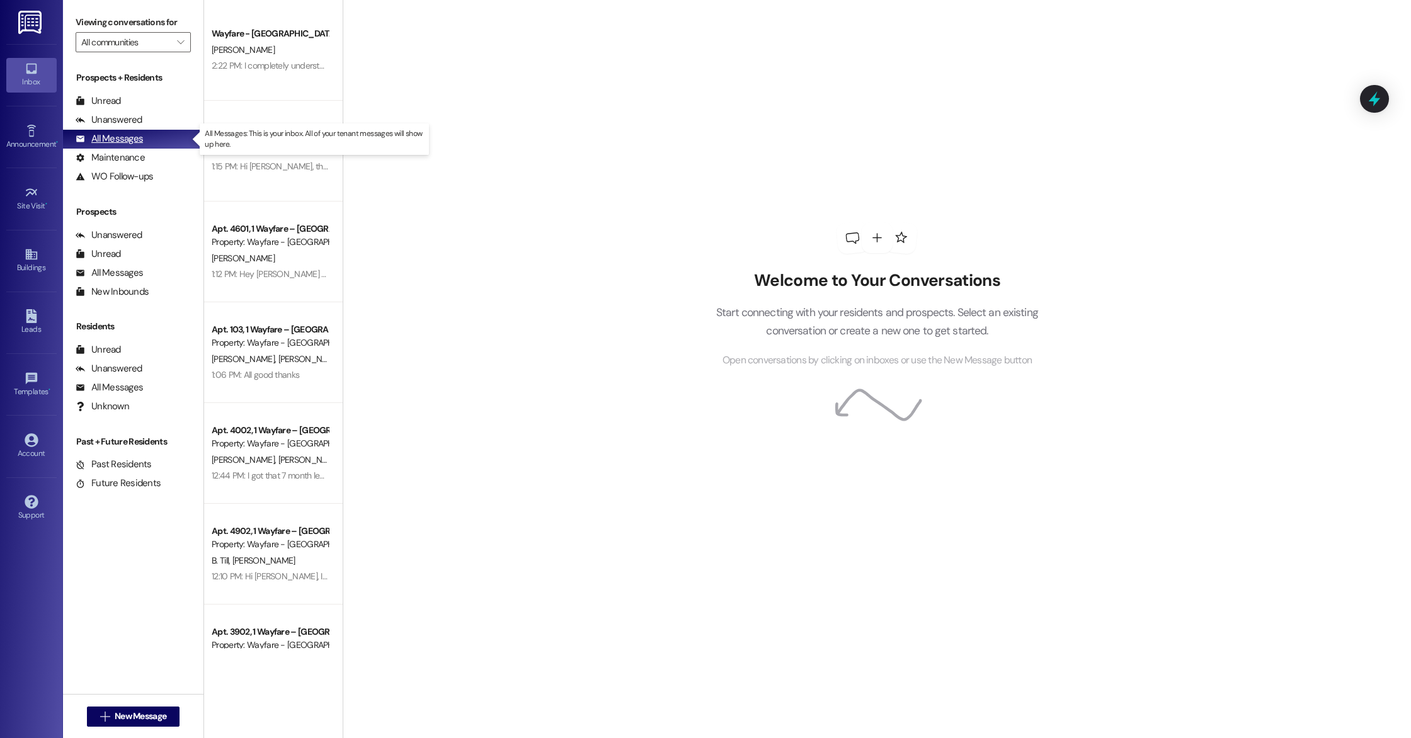
click at [124, 143] on div "All Messages" at bounding box center [109, 138] width 67 height 13
click at [137, 139] on div "All Messages" at bounding box center [109, 138] width 67 height 13
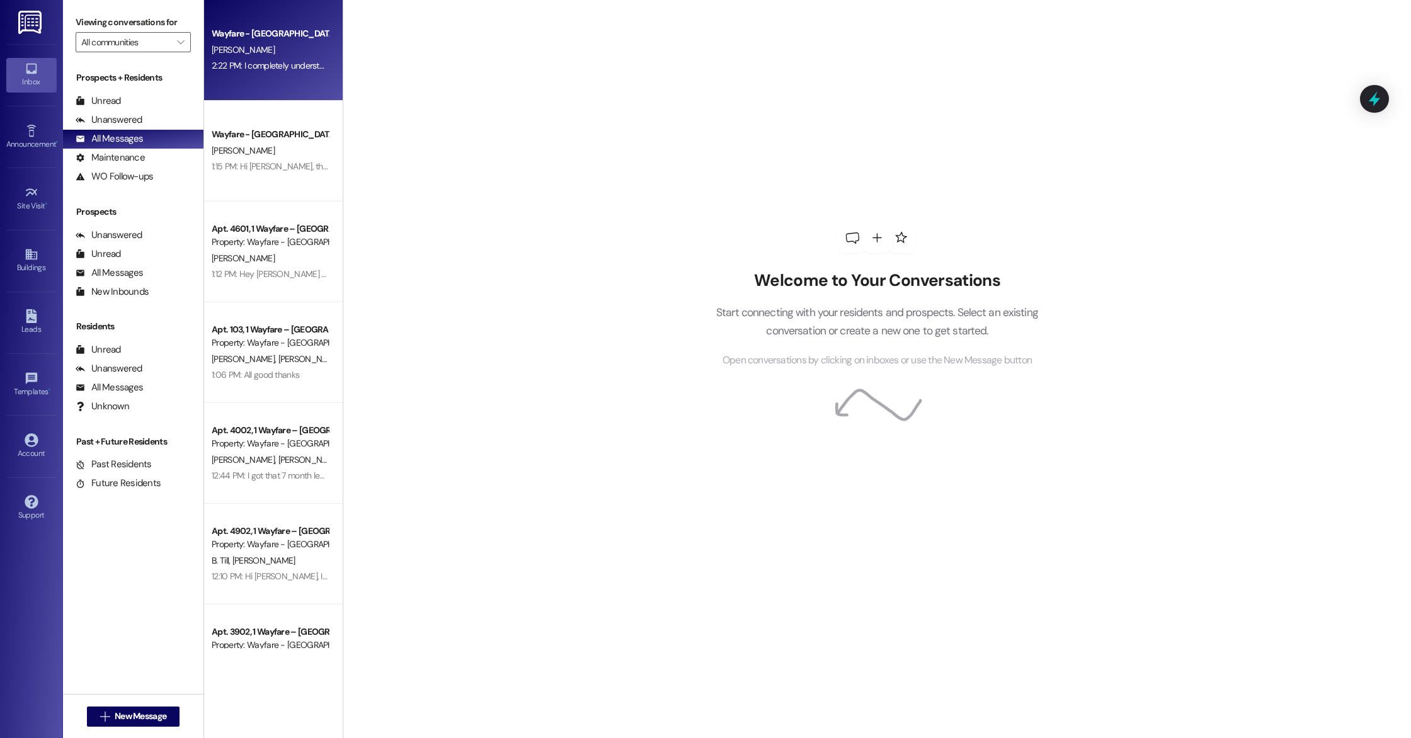
click at [285, 75] on div "Wayfare - [GEOGRAPHIC_DATA] [PERSON_NAME] 2:22 PM: I completely understand—than…" at bounding box center [273, 50] width 139 height 101
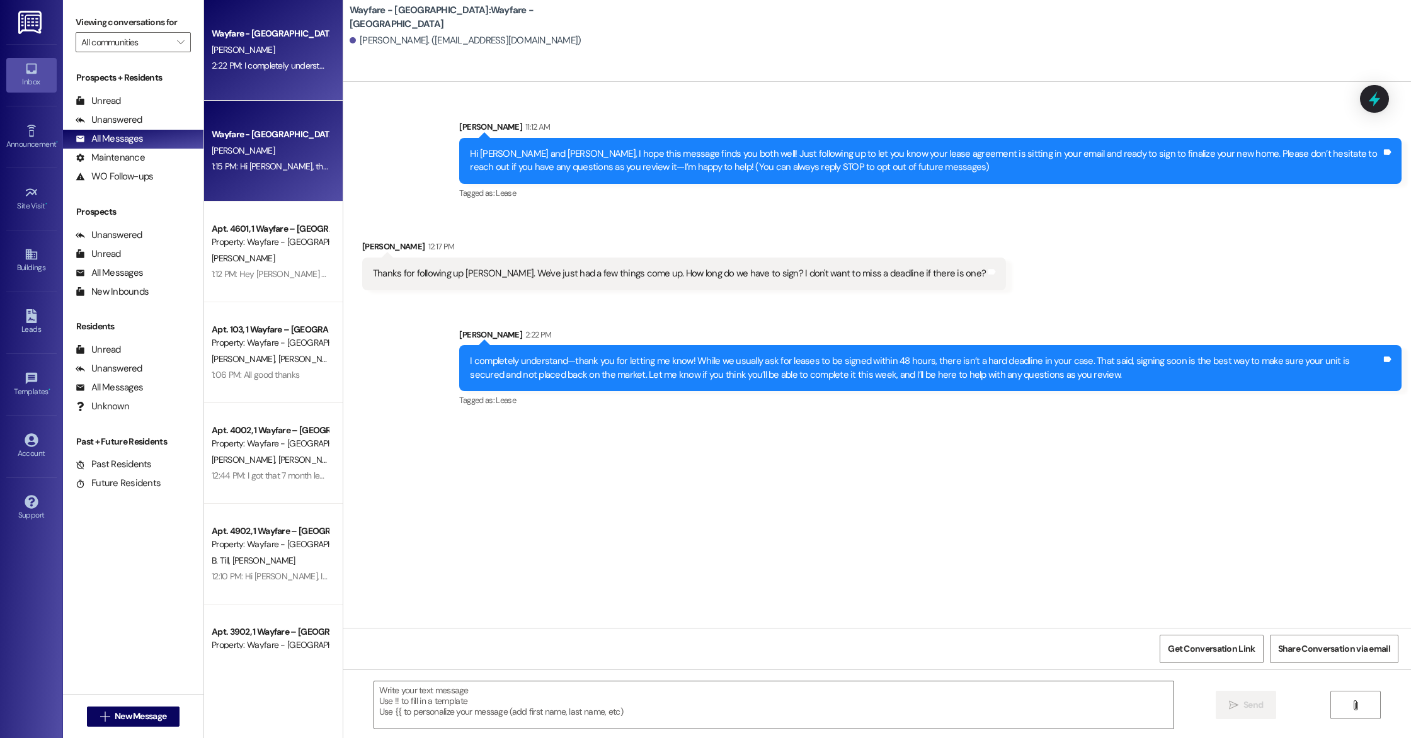
click at [270, 147] on div "[PERSON_NAME]" at bounding box center [269, 151] width 119 height 16
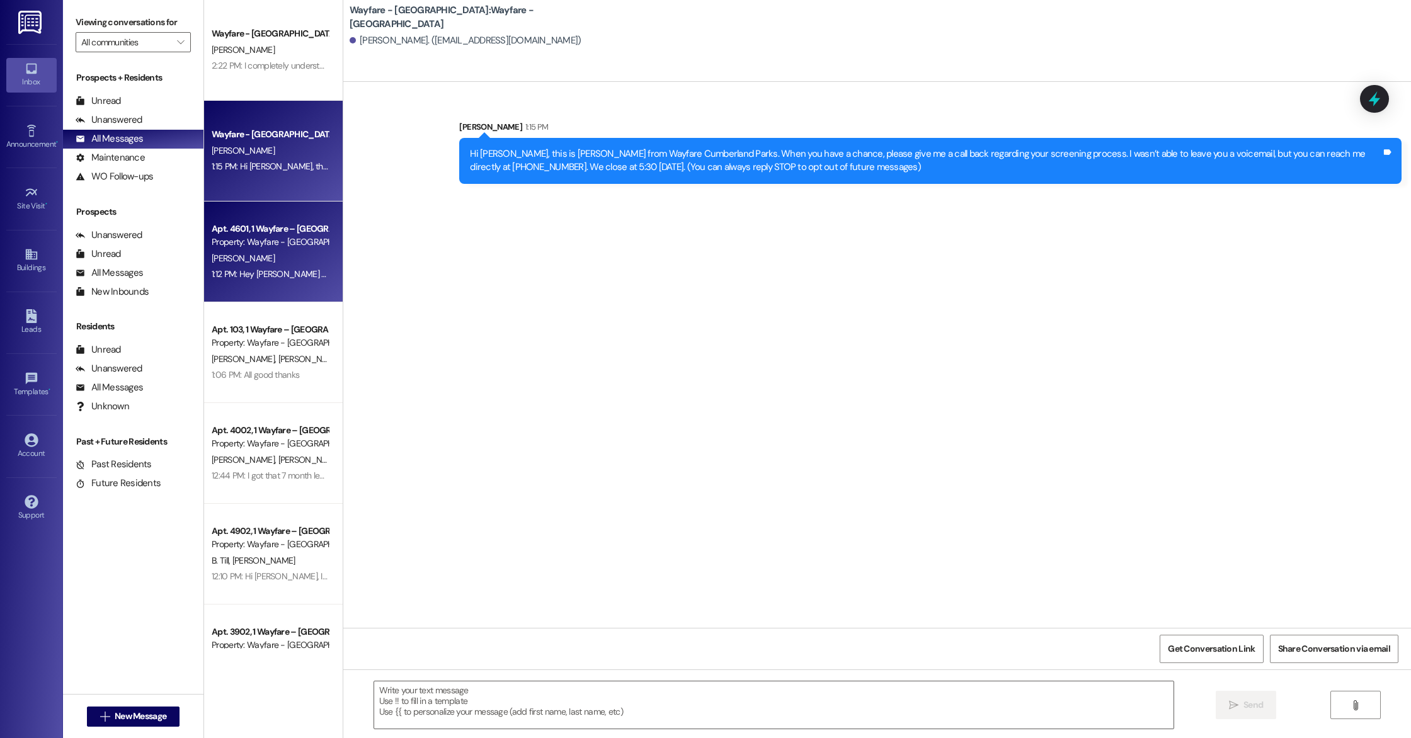
click at [288, 241] on div "Property: Wayfare - [GEOGRAPHIC_DATA]" at bounding box center [270, 242] width 117 height 13
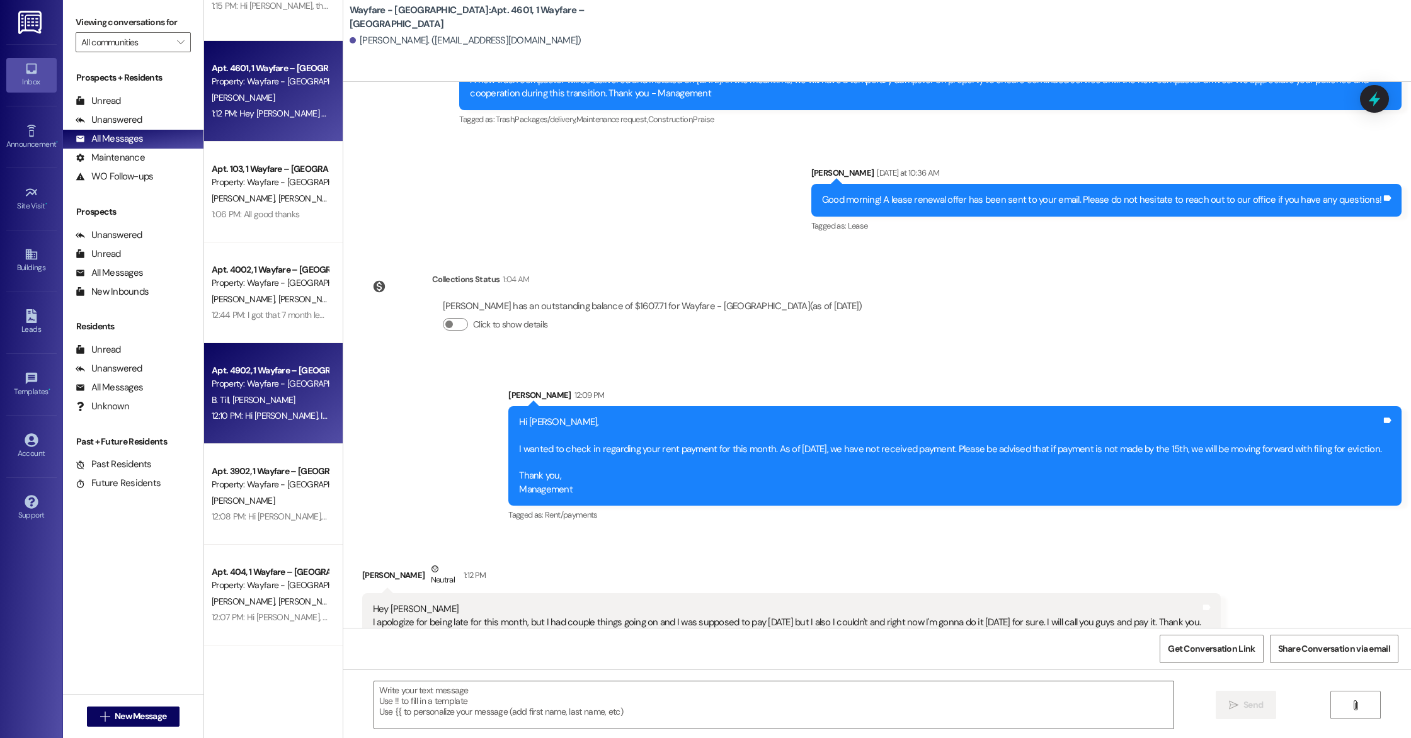
scroll to position [162, 0]
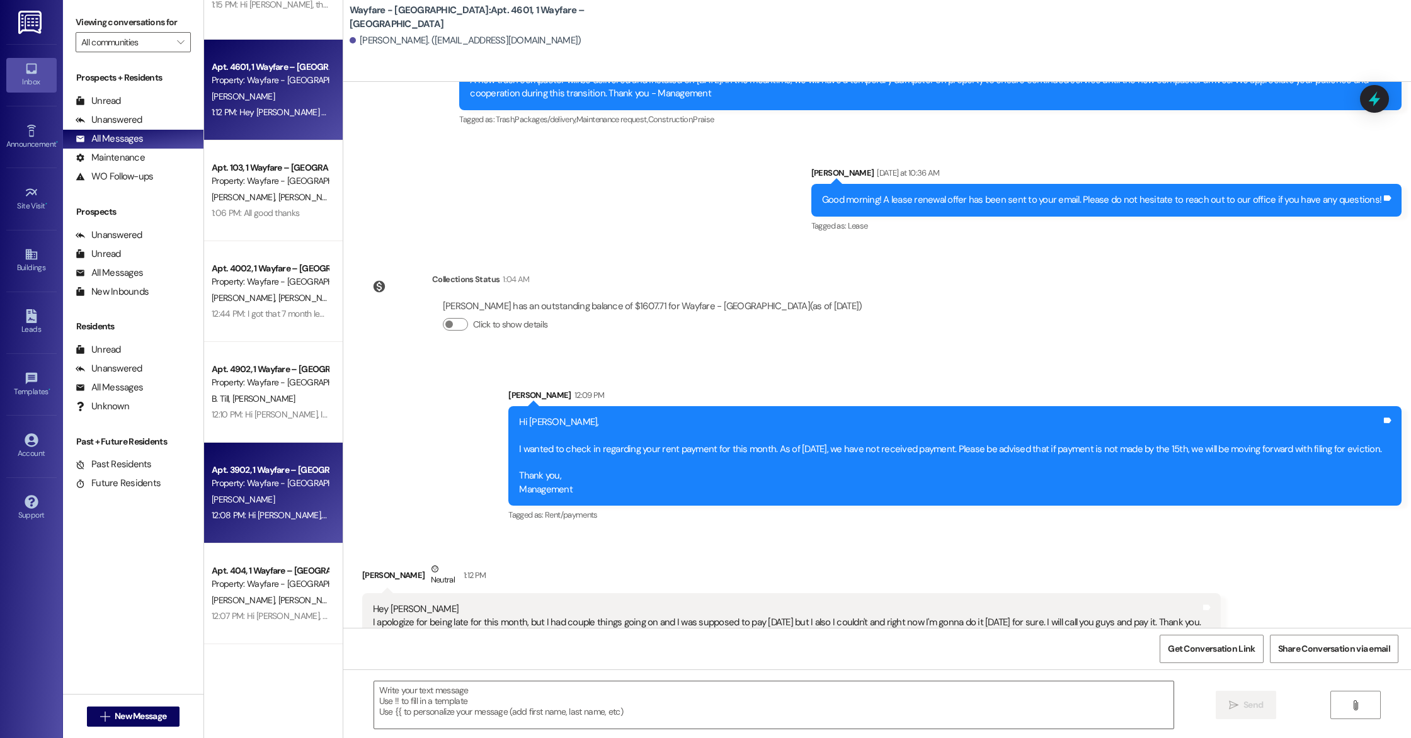
click at [265, 521] on div "12:08 PM: Hi [PERSON_NAME], I wanted to check in regarding your rent payment fo…" at bounding box center [711, 515] width 998 height 11
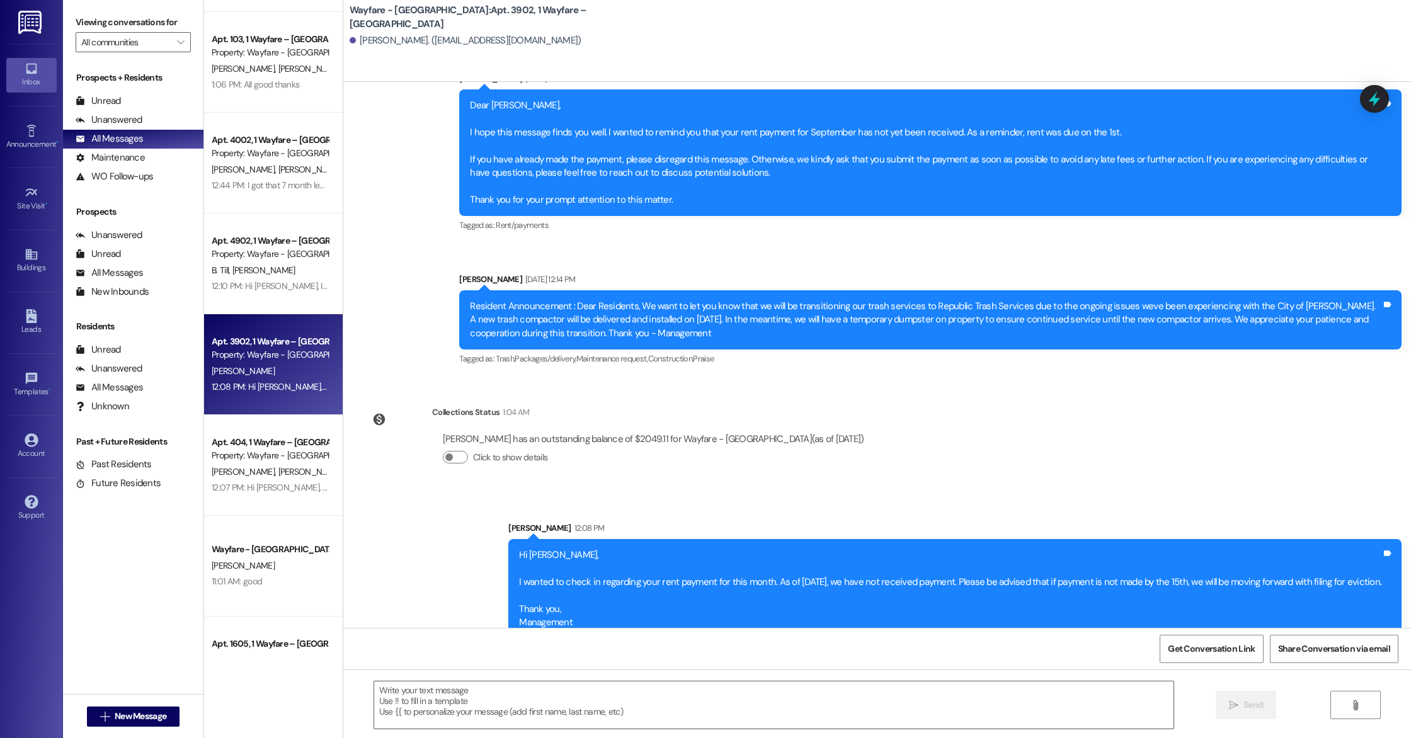
scroll to position [301, 0]
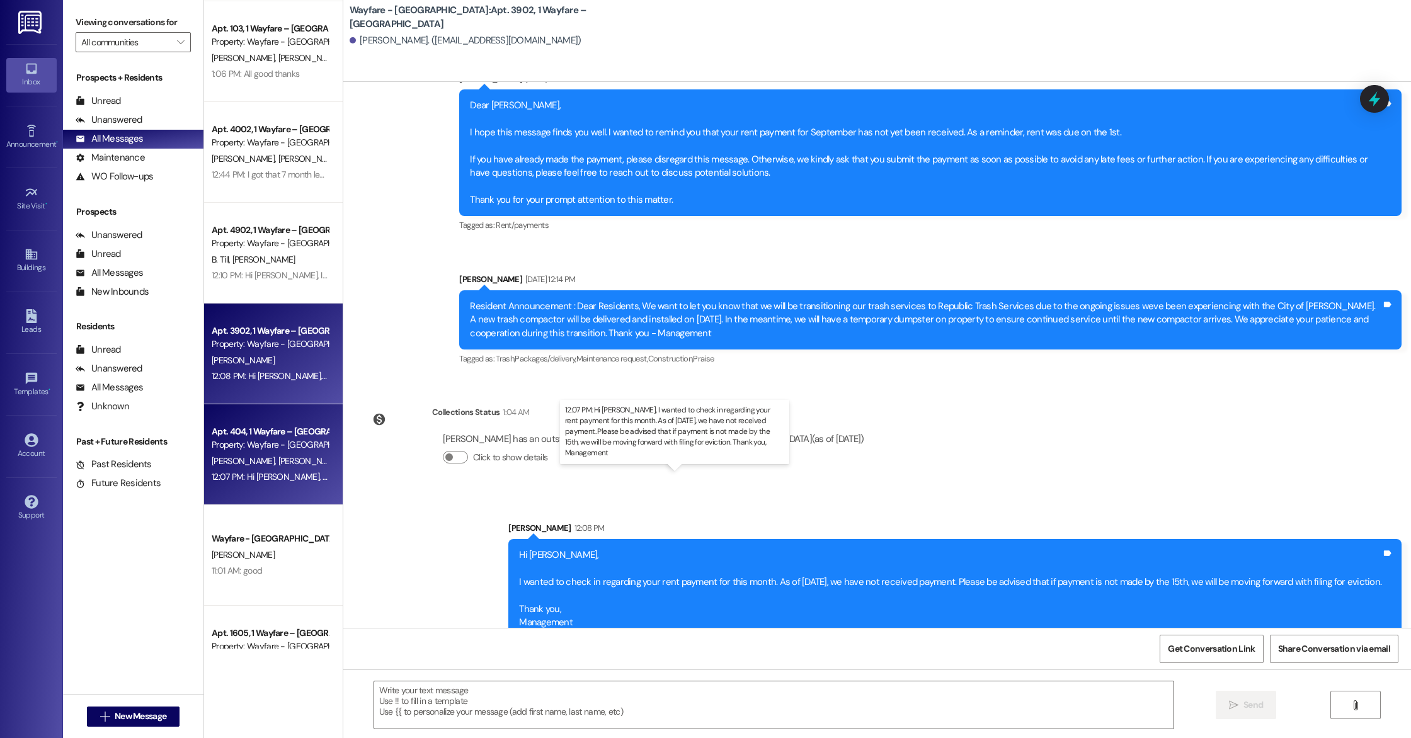
click at [246, 474] on div "12:07 PM: Hi [PERSON_NAME], I wanted to check in regarding your rent payment fo…" at bounding box center [710, 476] width 997 height 11
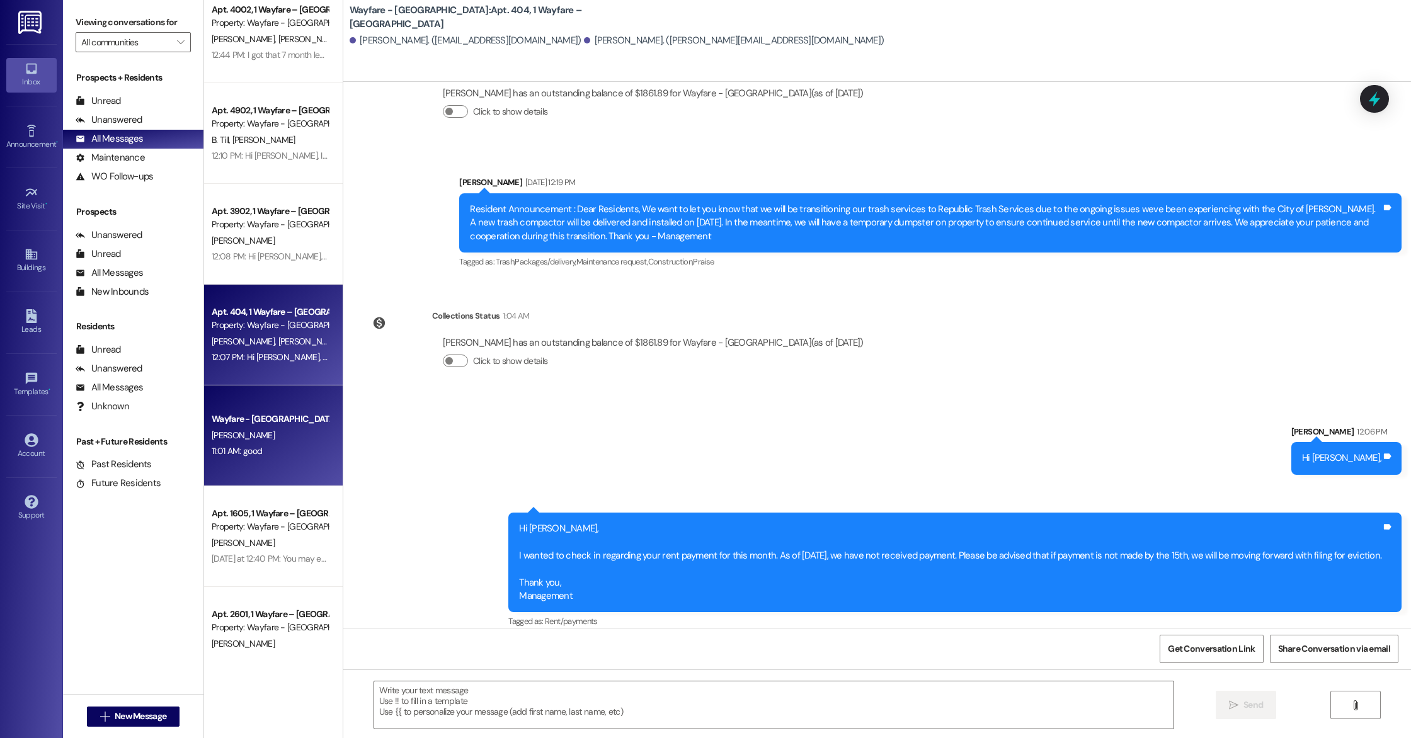
scroll to position [428, 0]
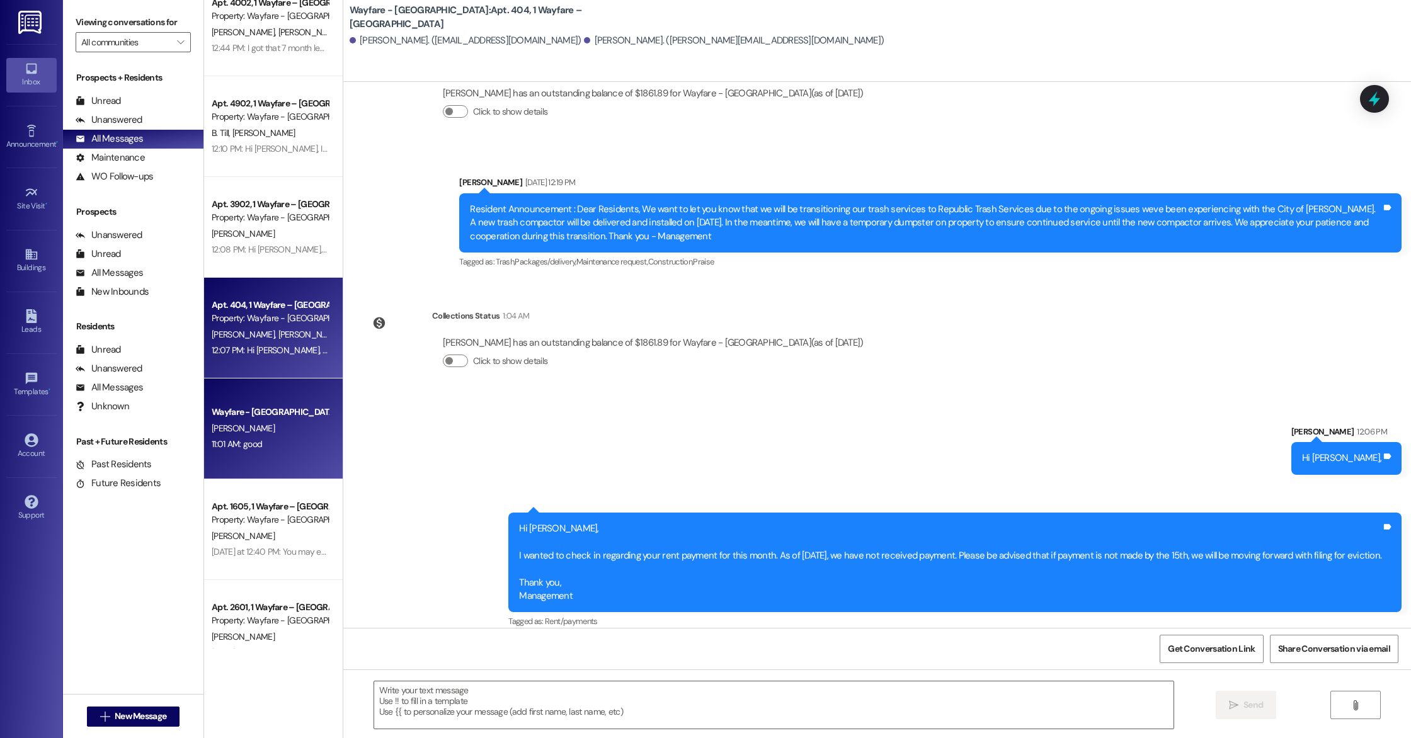
click at [241, 541] on div "[PERSON_NAME]" at bounding box center [269, 537] width 119 height 16
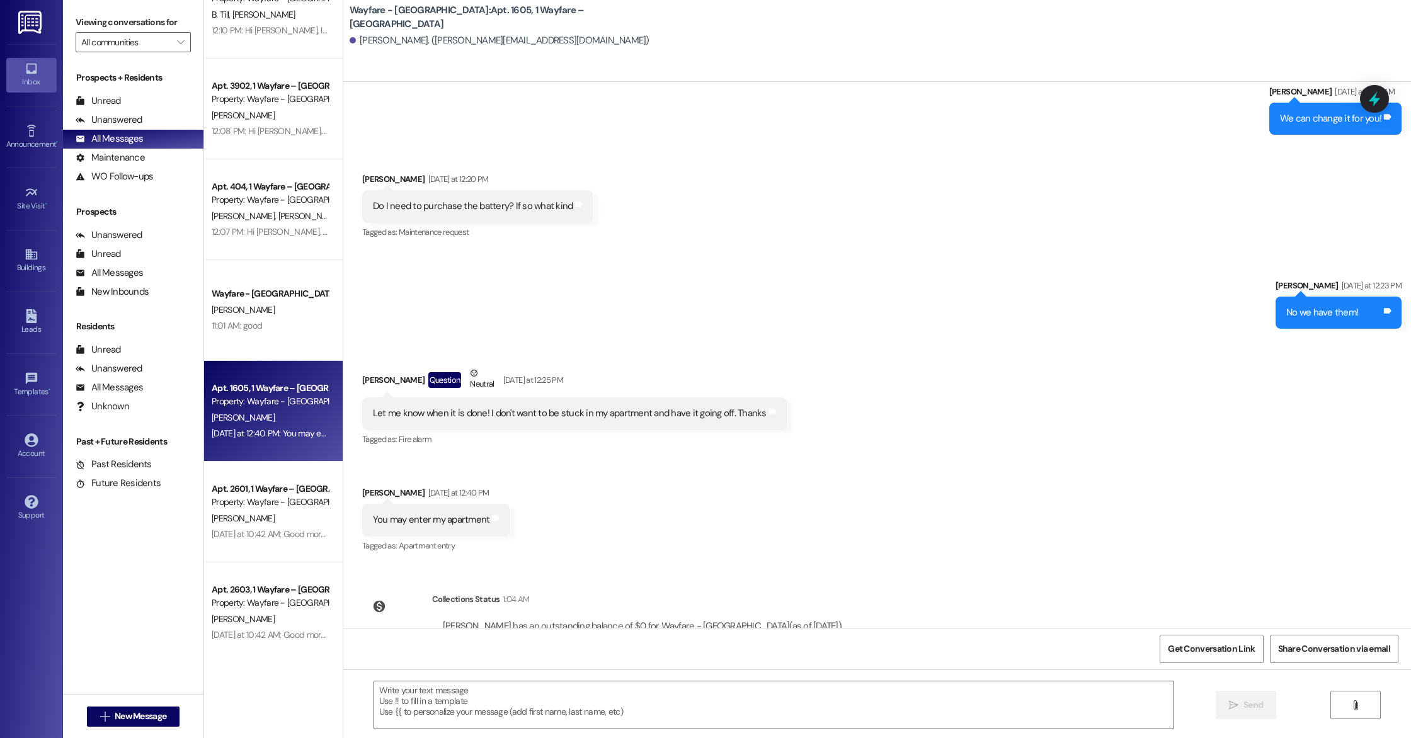
scroll to position [0, 0]
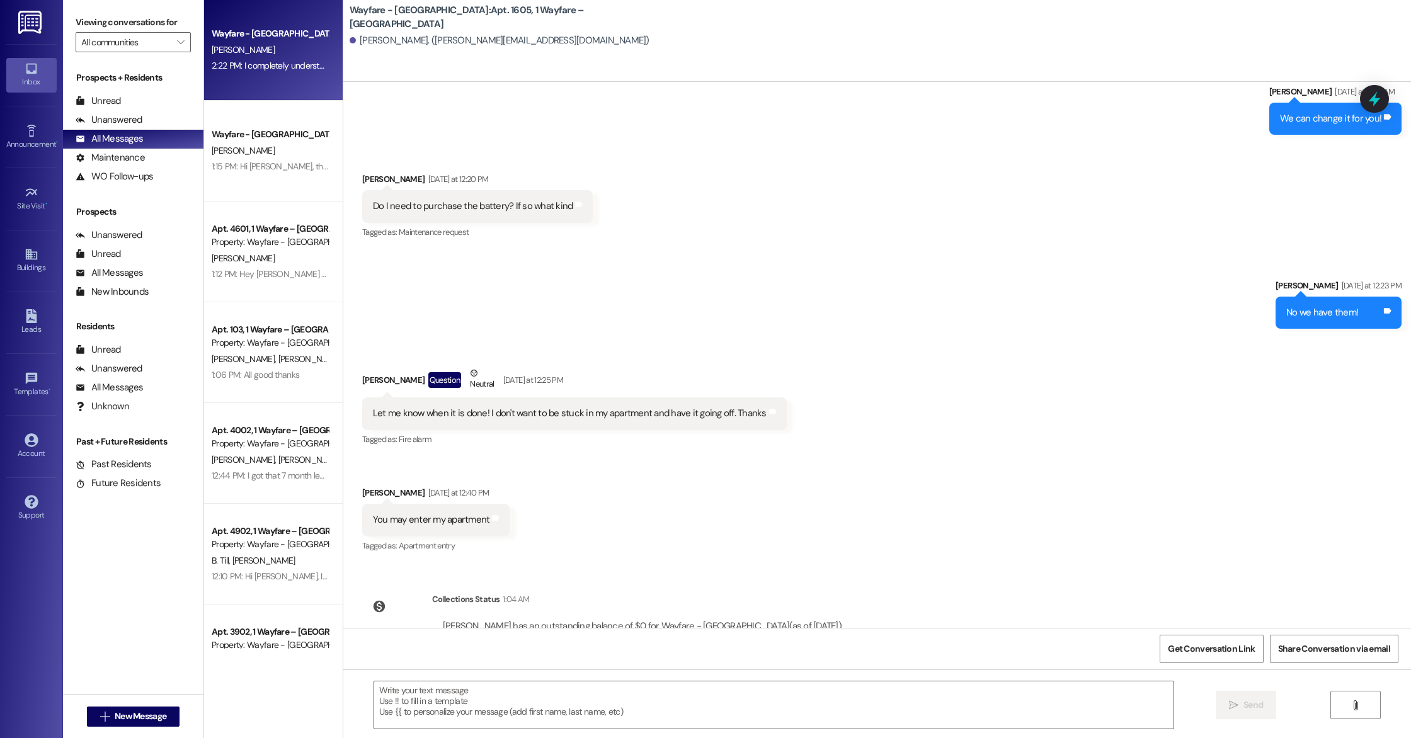
click at [239, 66] on div "2:22 PM: I completely understand—thank you for letting me know! While we usuall…" at bounding box center [931, 65] width 1439 height 11
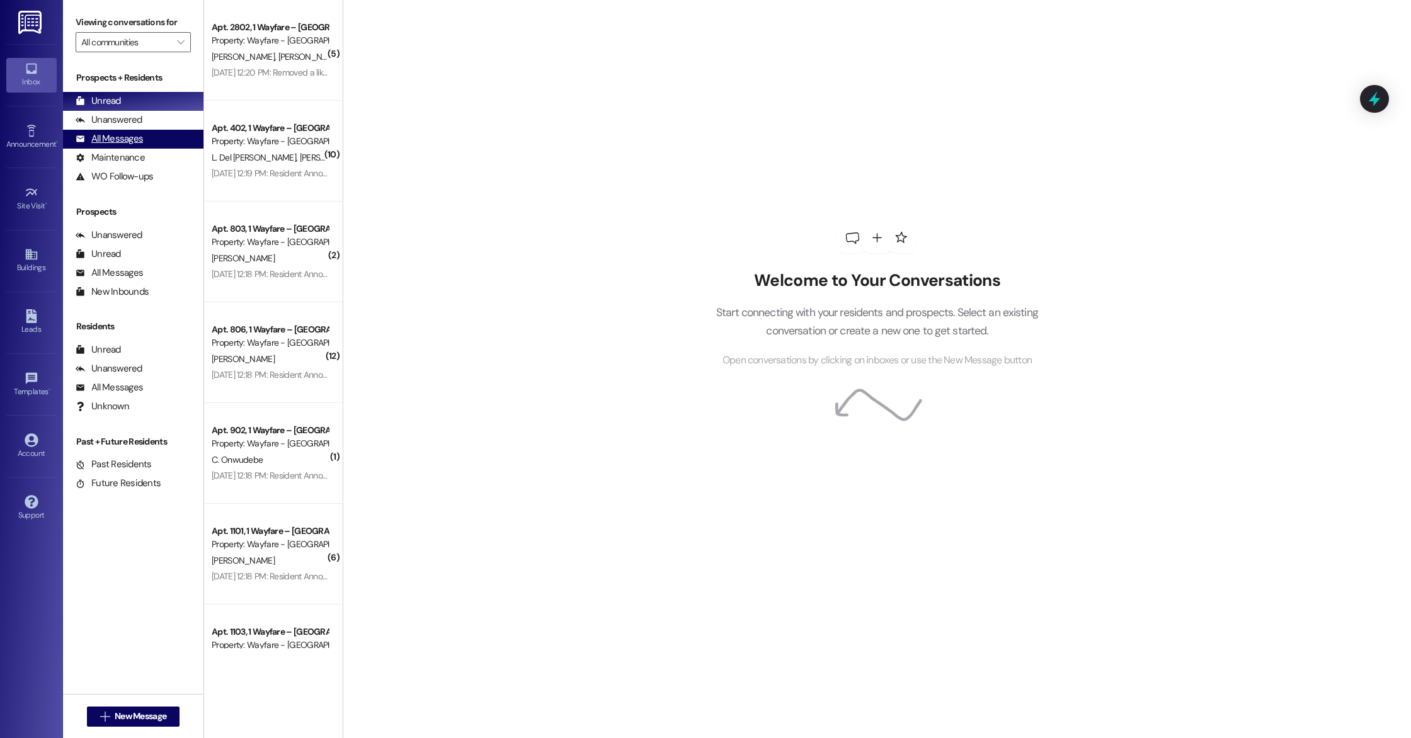
click at [100, 142] on div "All Messages" at bounding box center [109, 138] width 67 height 13
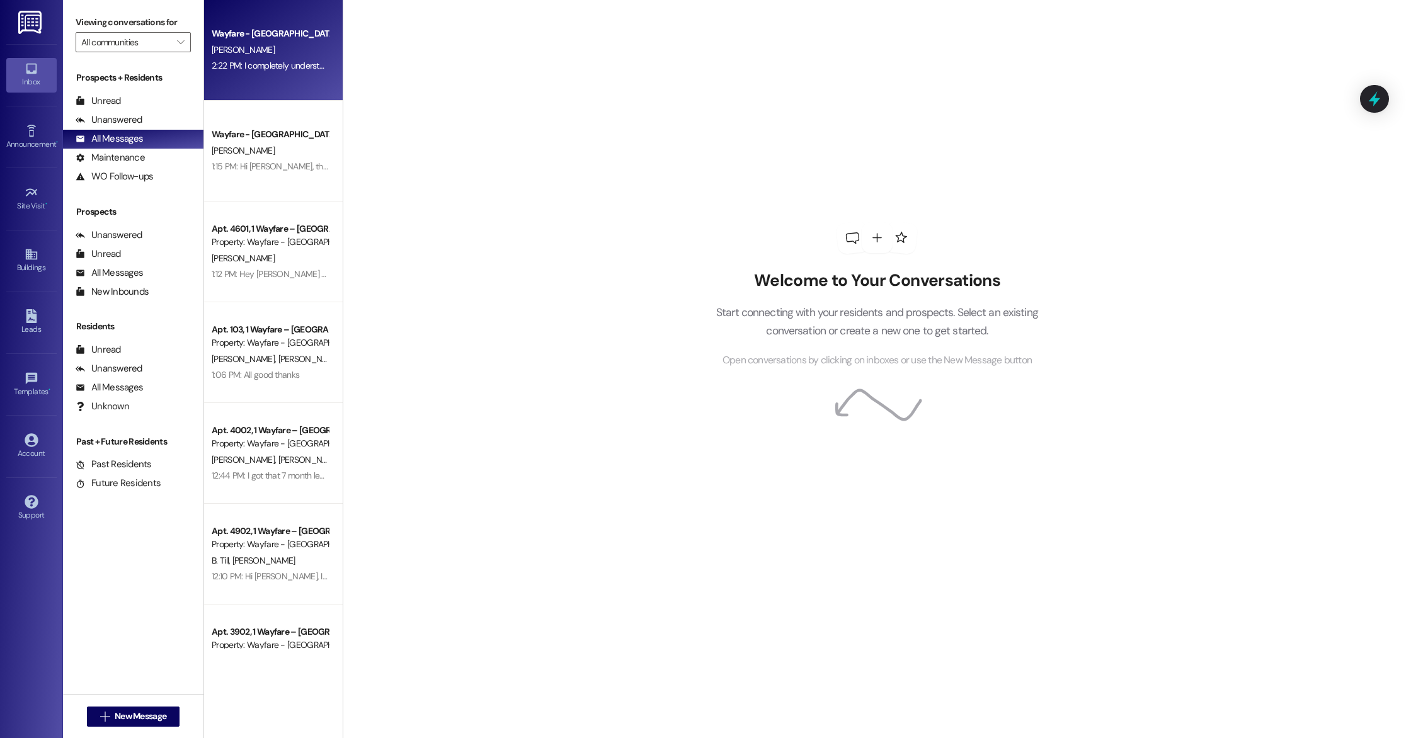
click at [260, 55] on div "[PERSON_NAME]" at bounding box center [269, 50] width 119 height 16
